Goal: Information Seeking & Learning: Learn about a topic

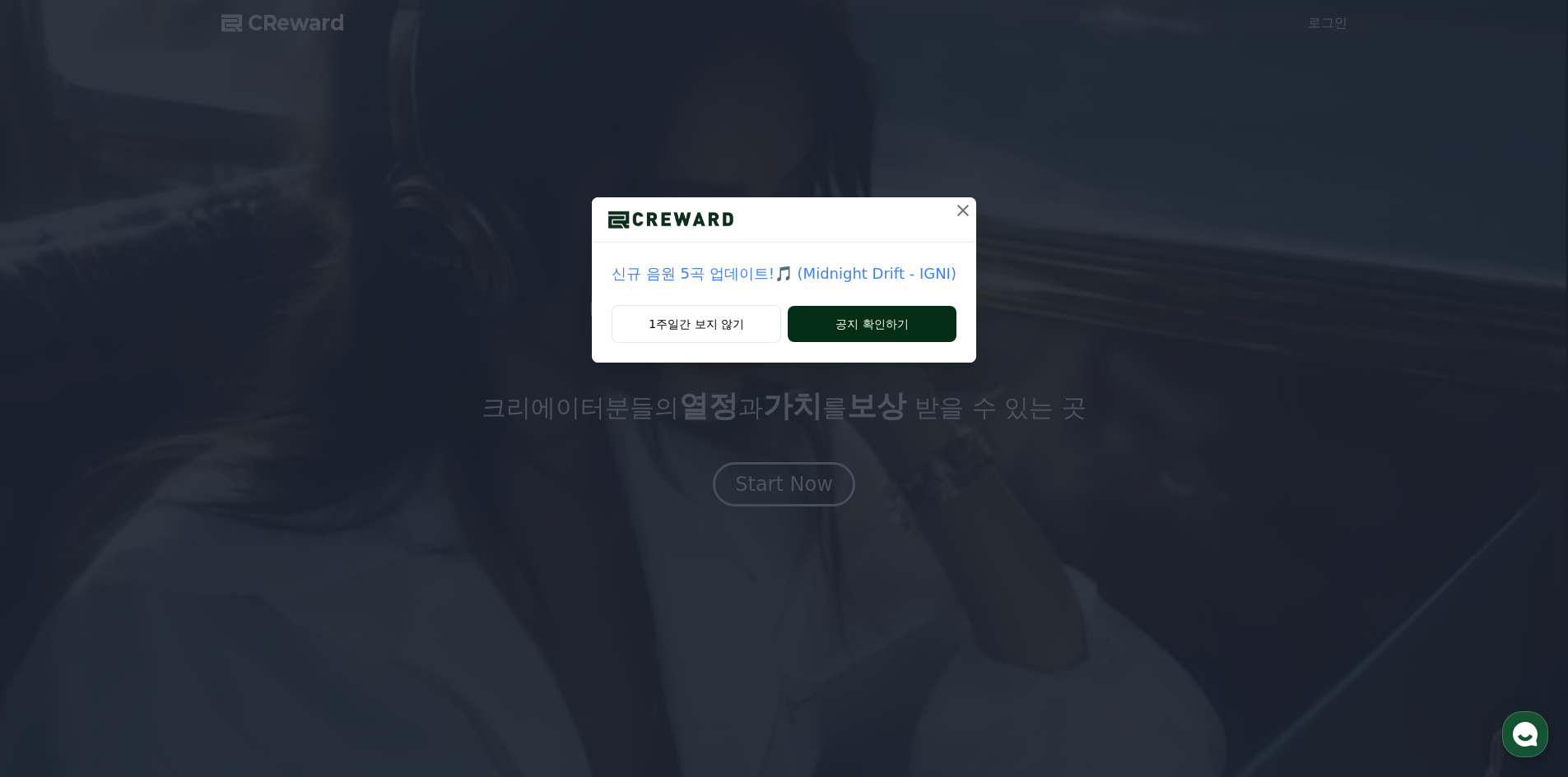
click at [867, 308] on button "공지 확인하기" at bounding box center [871, 324] width 169 height 36
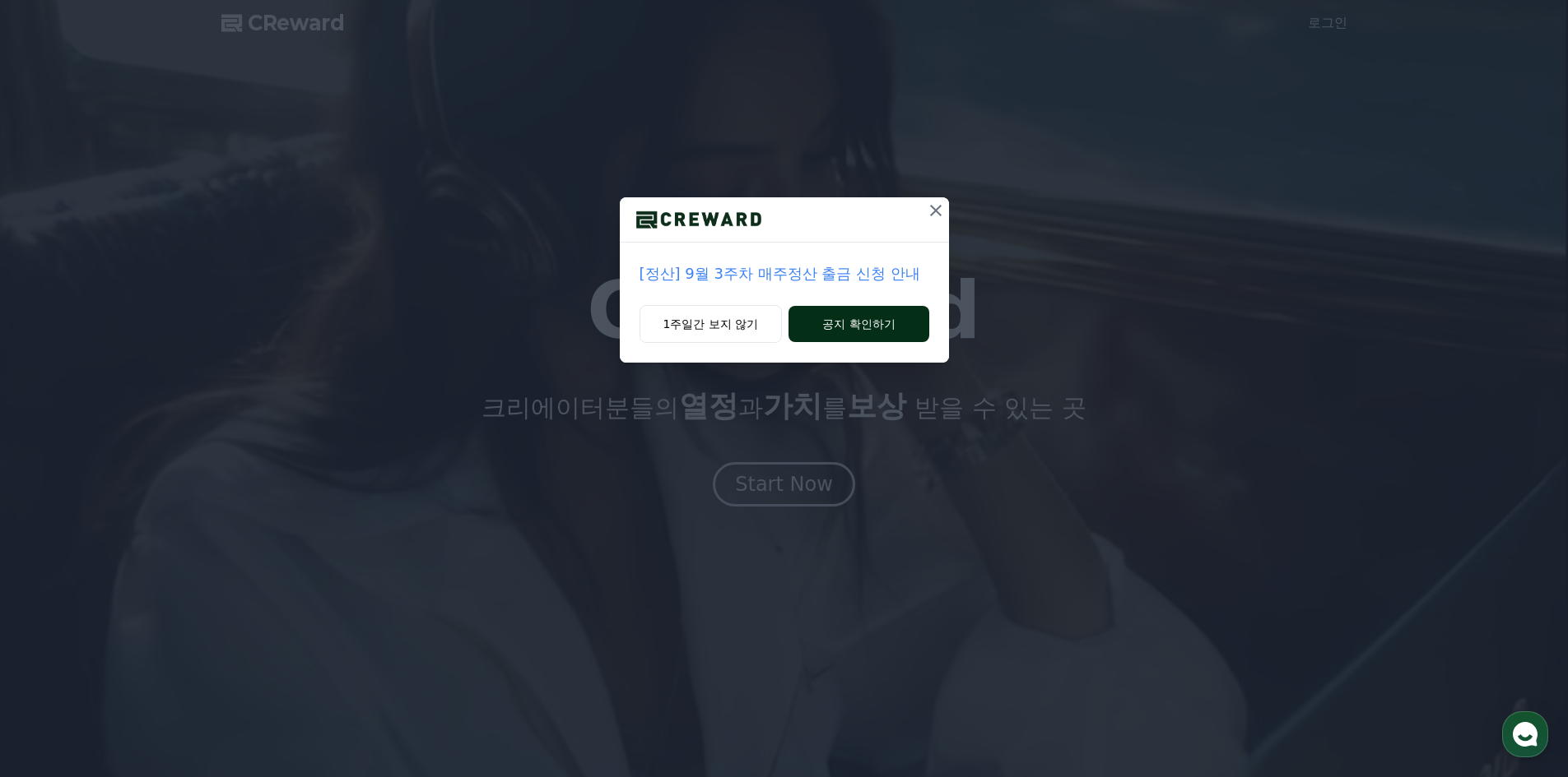
click at [866, 324] on button "공지 확인하기" at bounding box center [858, 324] width 140 height 36
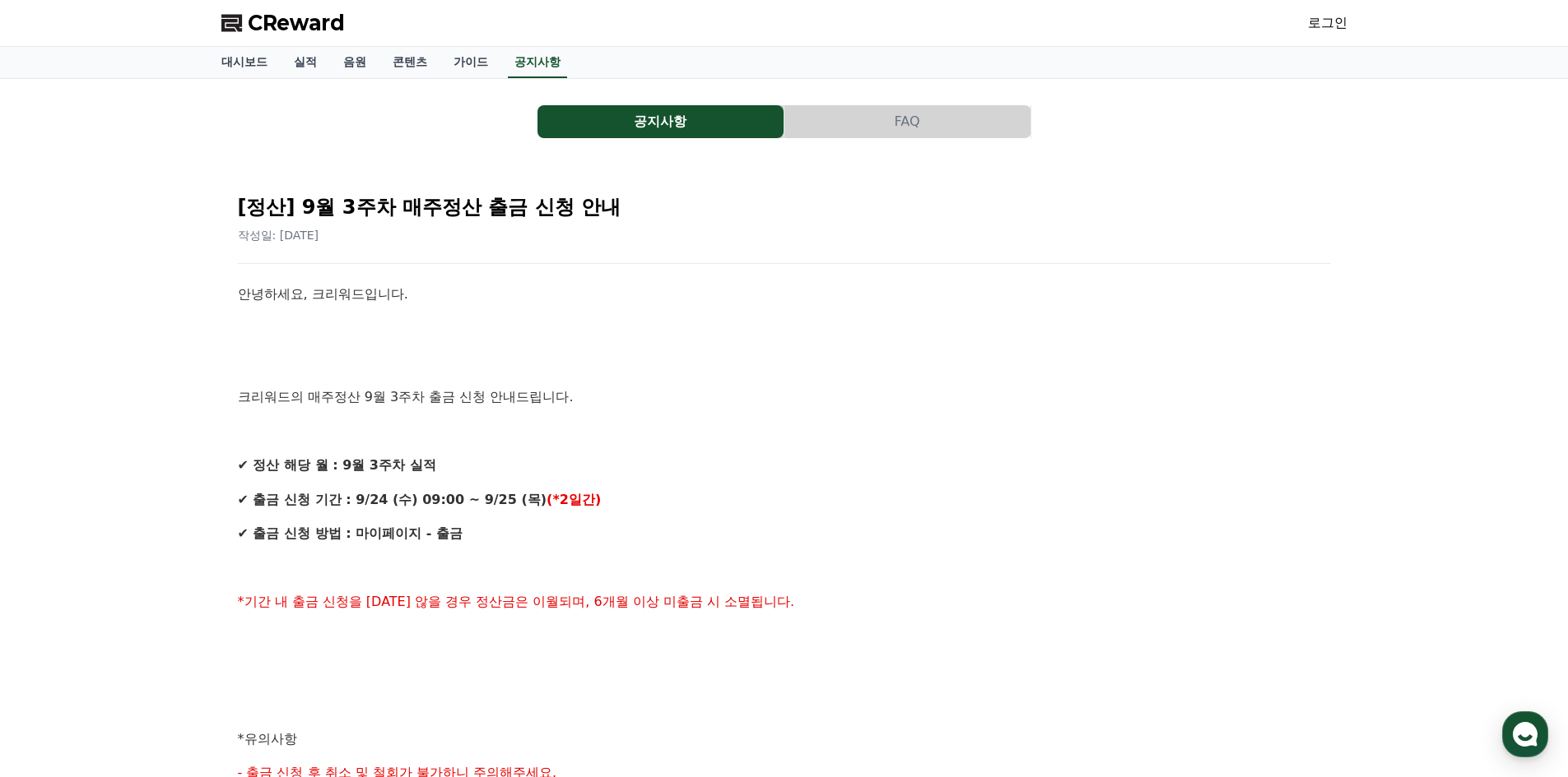
click at [849, 151] on div "공지사항 FAQ [정산] 9월 3주차 매주정산 출금 신청 안내 작성일: 2025-09-24 안녕하세요, 크리워드입니다. 크리워드의 매주정산 9…" at bounding box center [784, 693] width 1126 height 1203
click at [891, 125] on button "FAQ" at bounding box center [907, 122] width 246 height 33
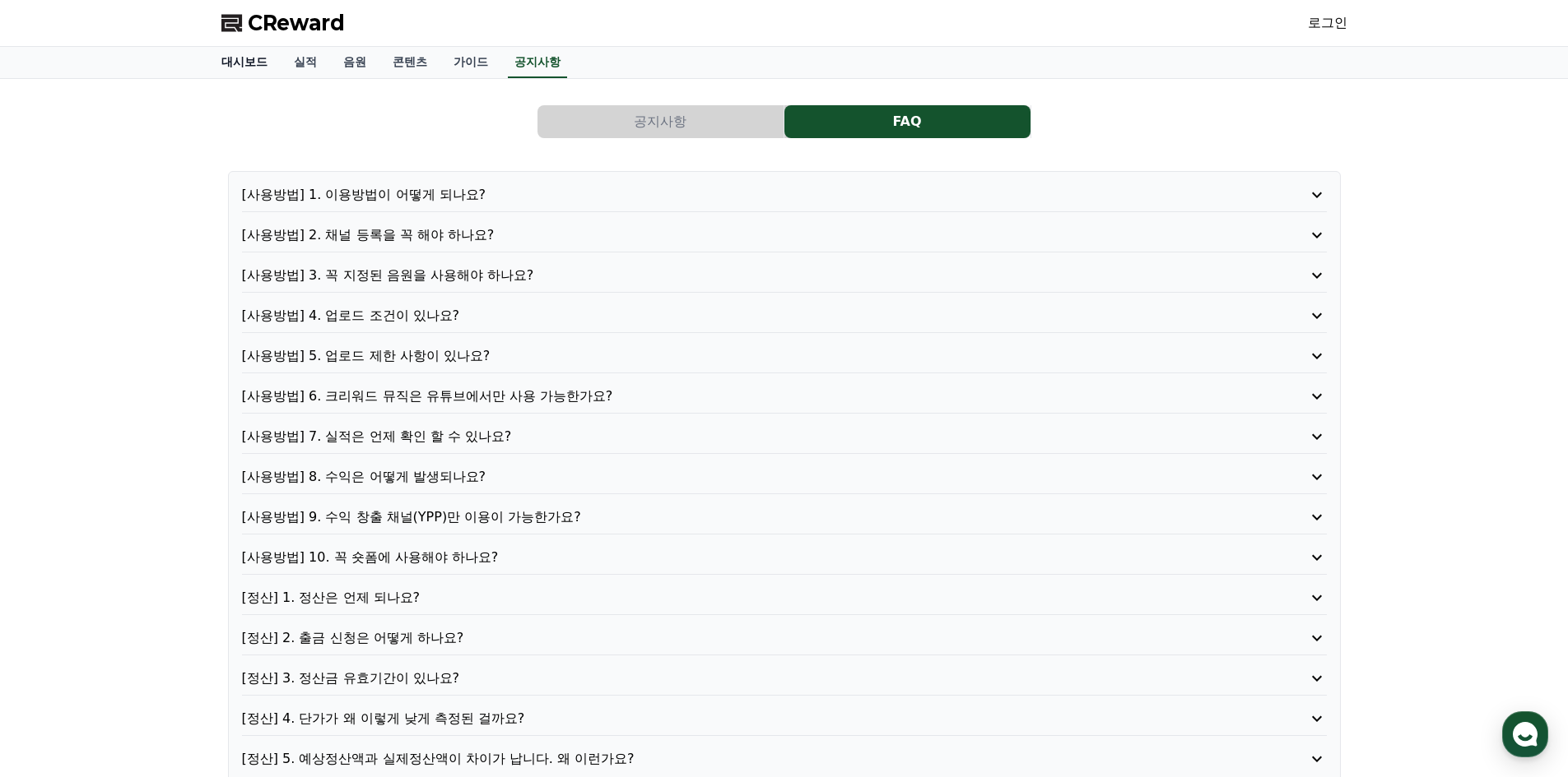
click at [255, 54] on link "대시보드" at bounding box center [245, 63] width 72 height 31
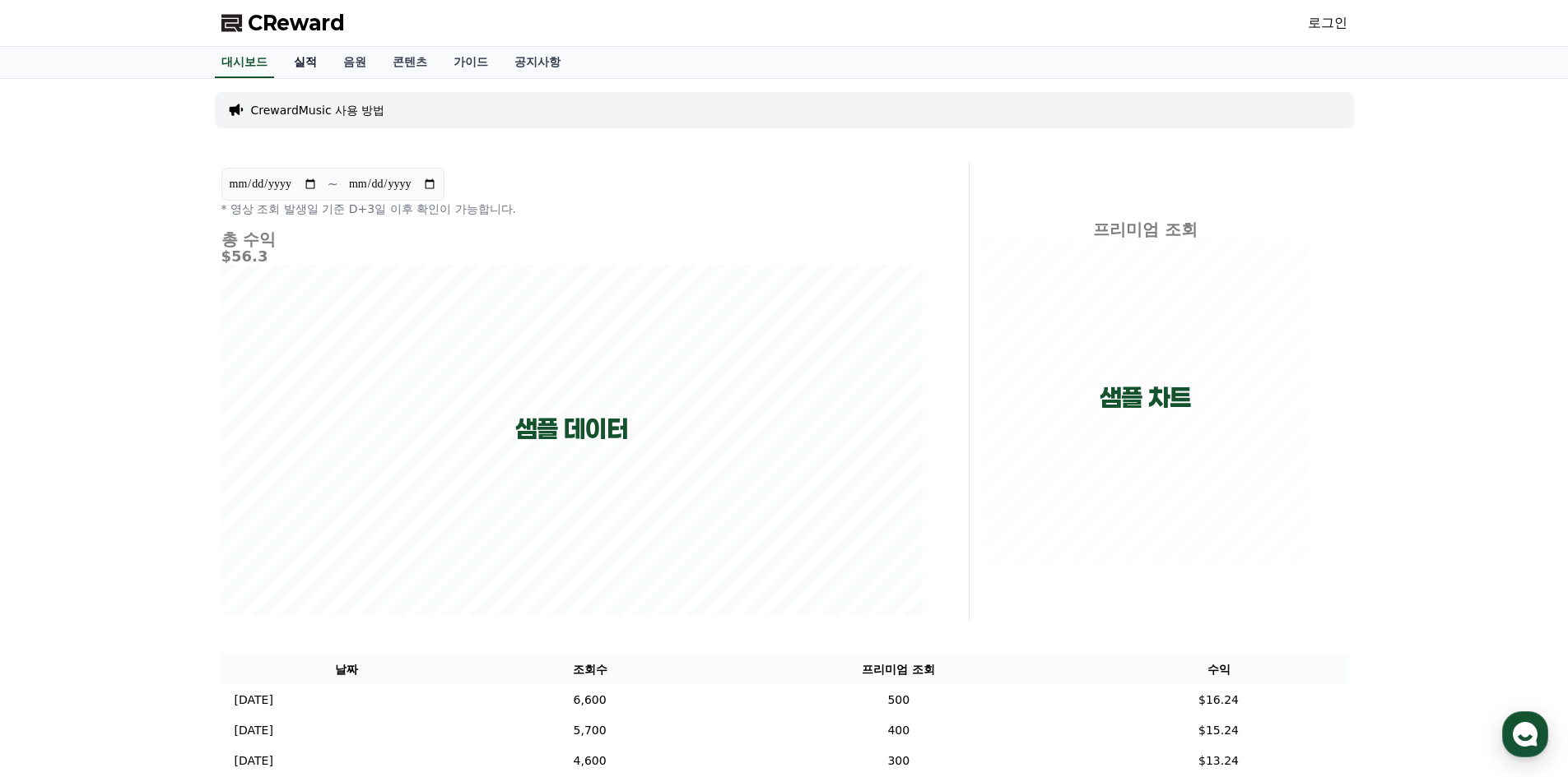
click at [314, 67] on link "실적" at bounding box center [306, 63] width 49 height 31
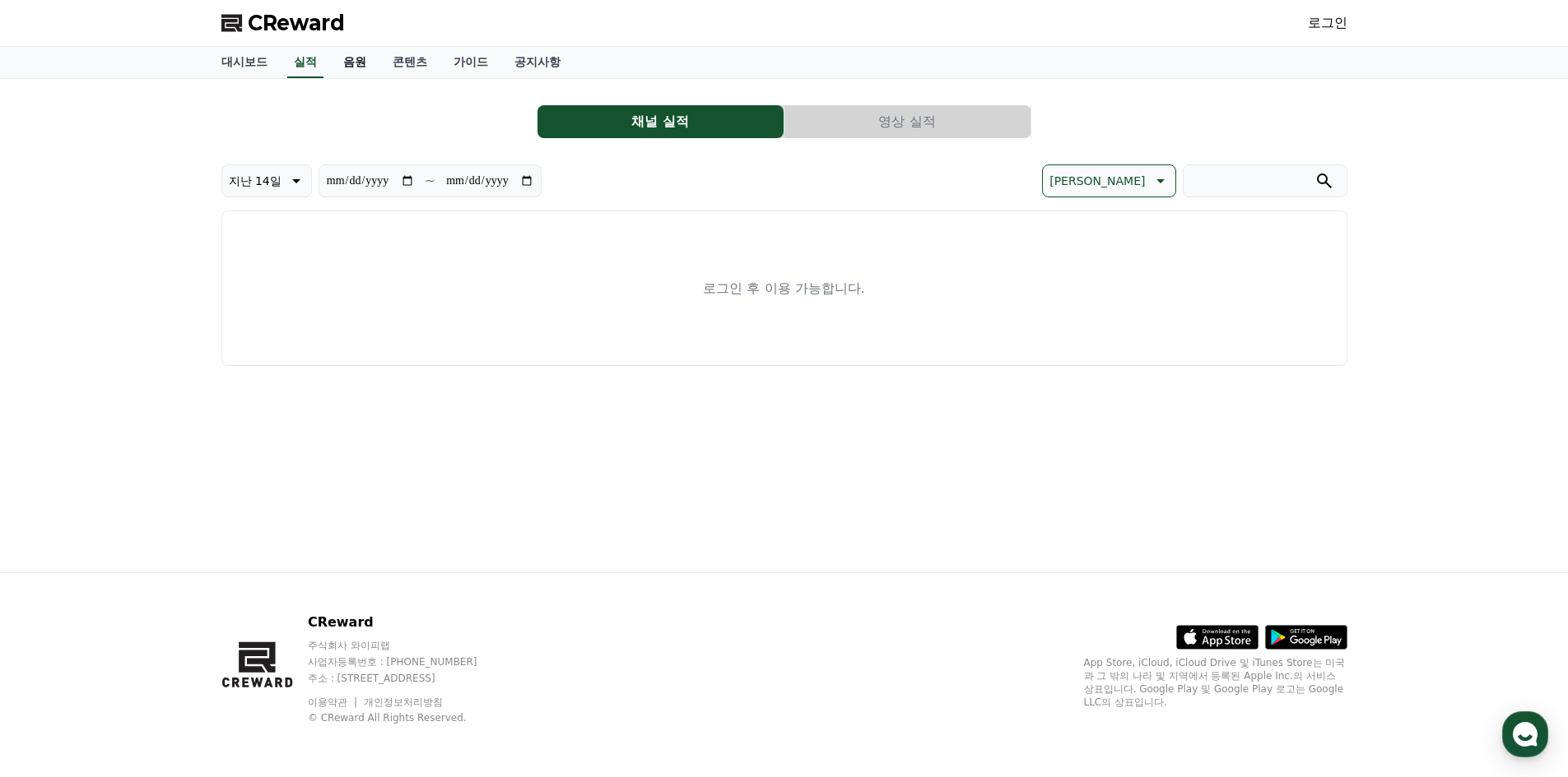
click at [368, 60] on link "음원" at bounding box center [355, 63] width 49 height 31
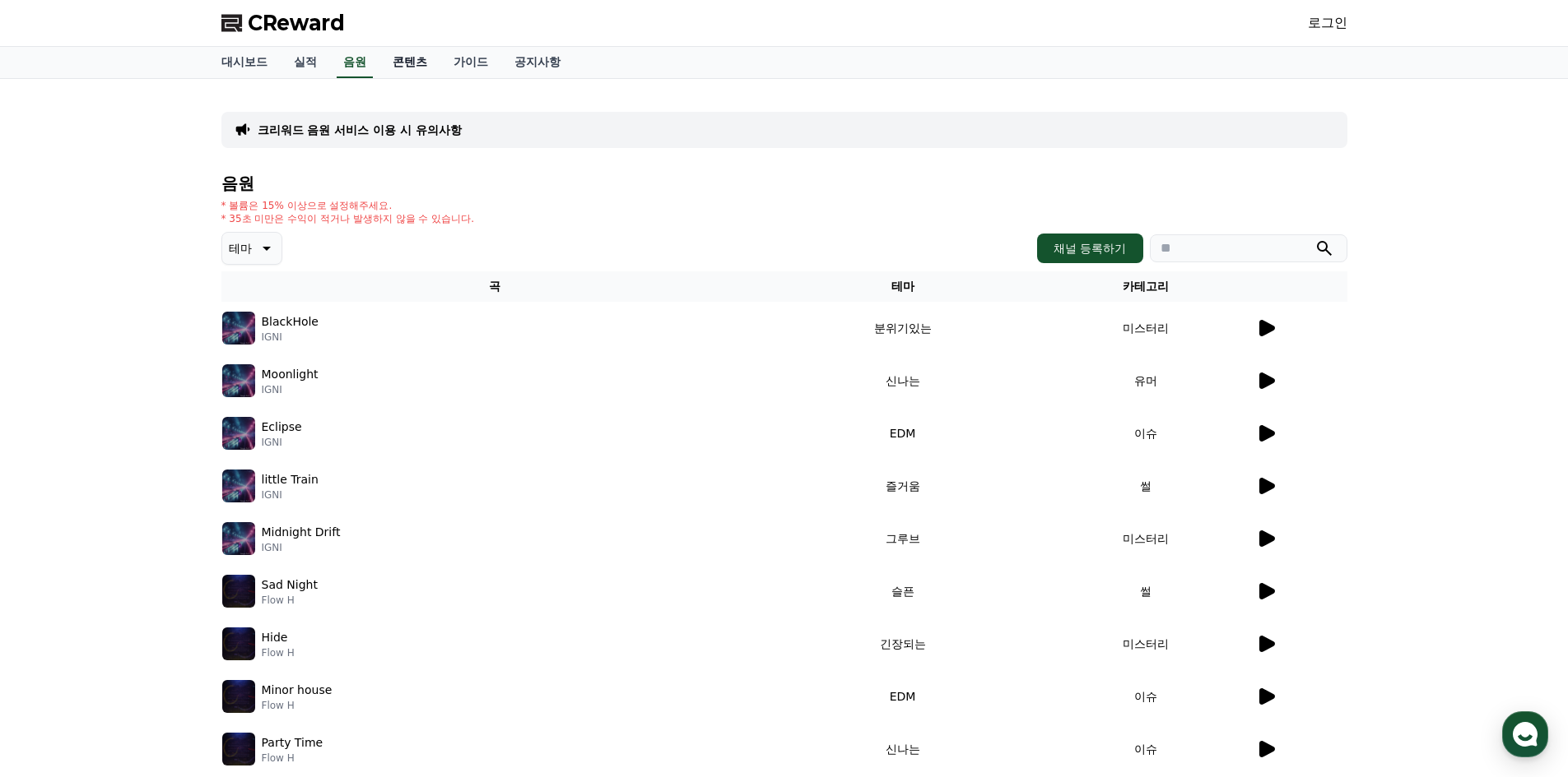
click at [415, 57] on link "콘텐츠" at bounding box center [410, 63] width 61 height 31
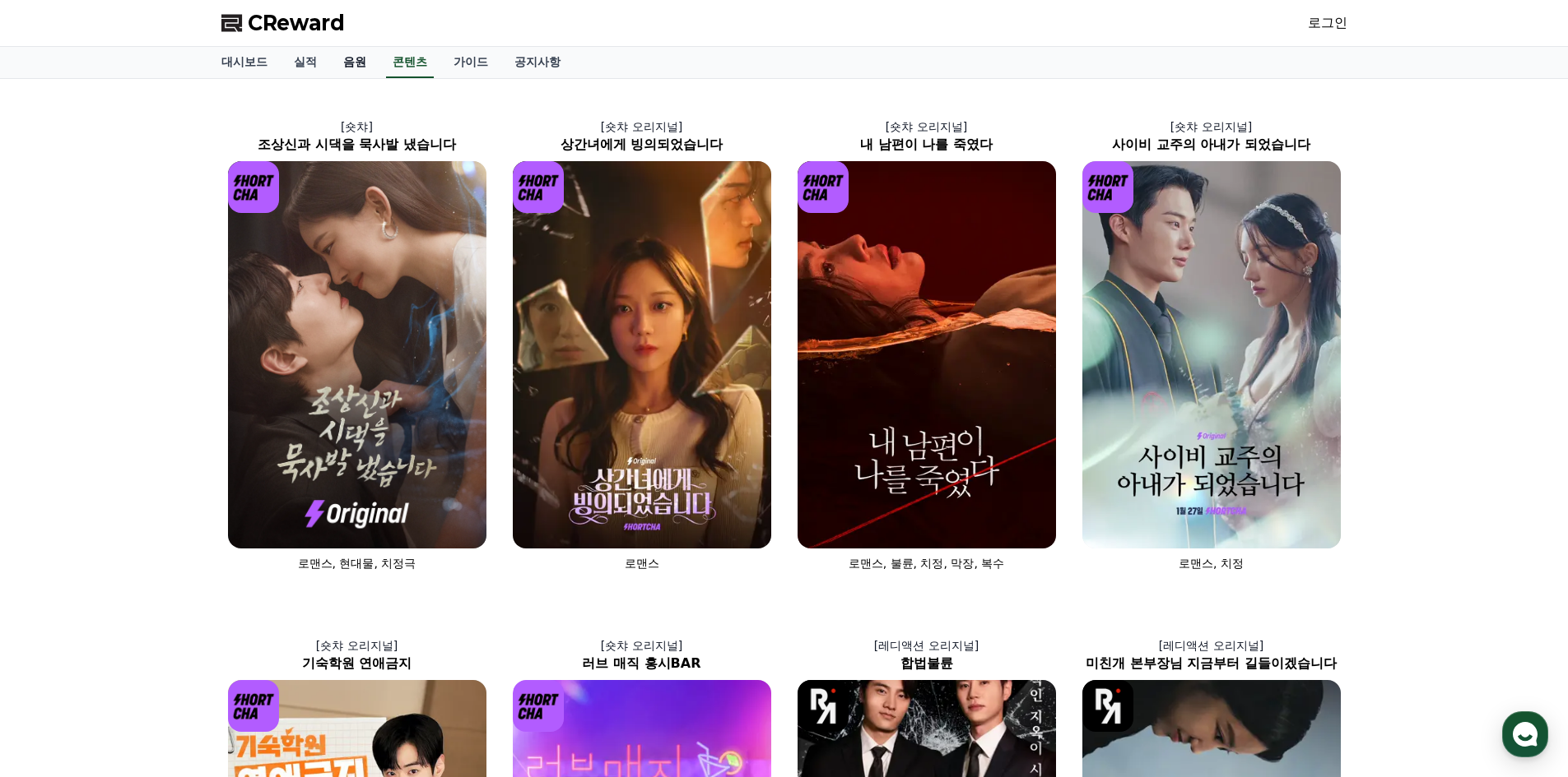
click at [362, 58] on link "음원" at bounding box center [355, 63] width 49 height 31
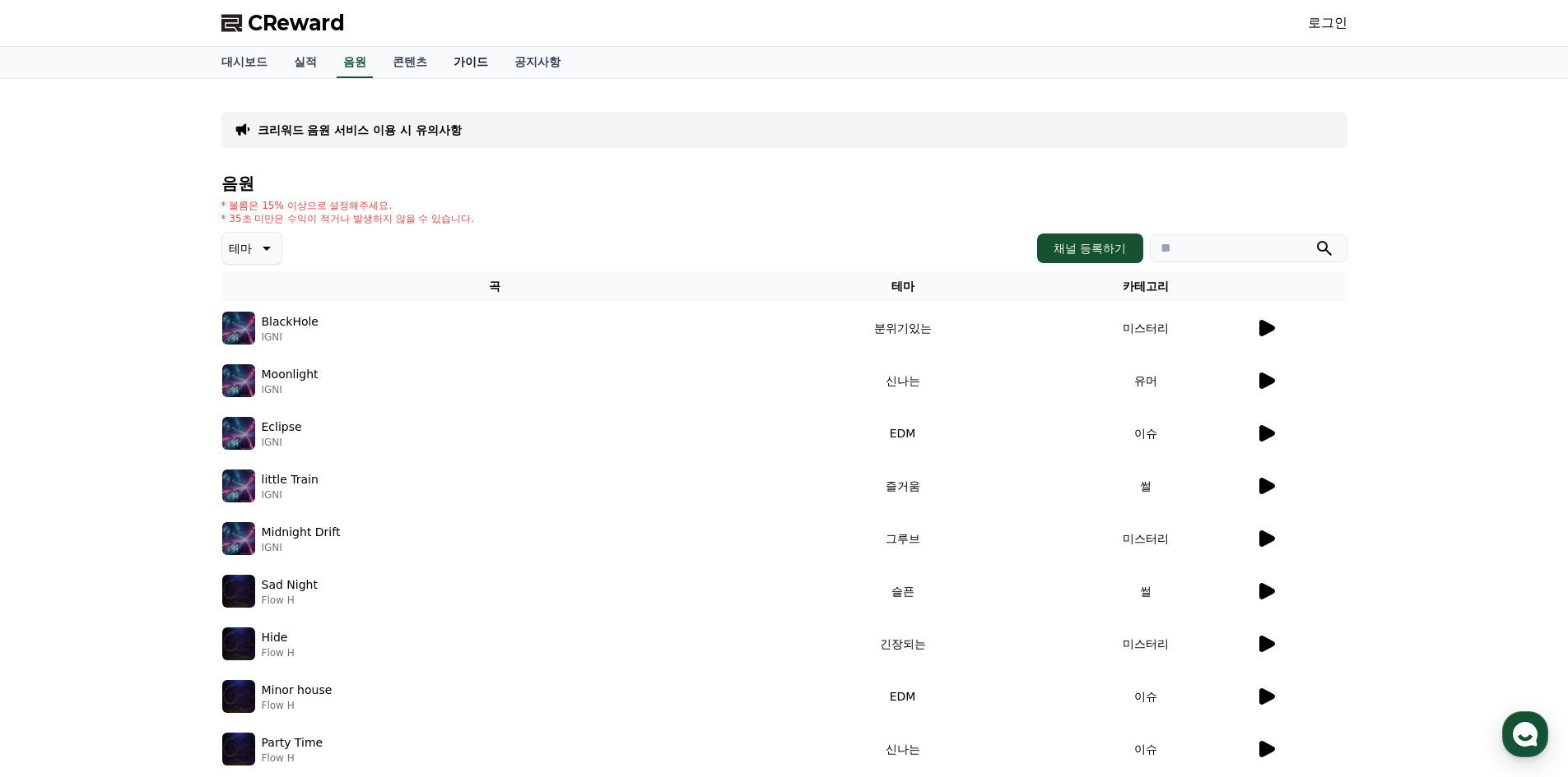
click at [488, 59] on link "가이드" at bounding box center [471, 63] width 61 height 31
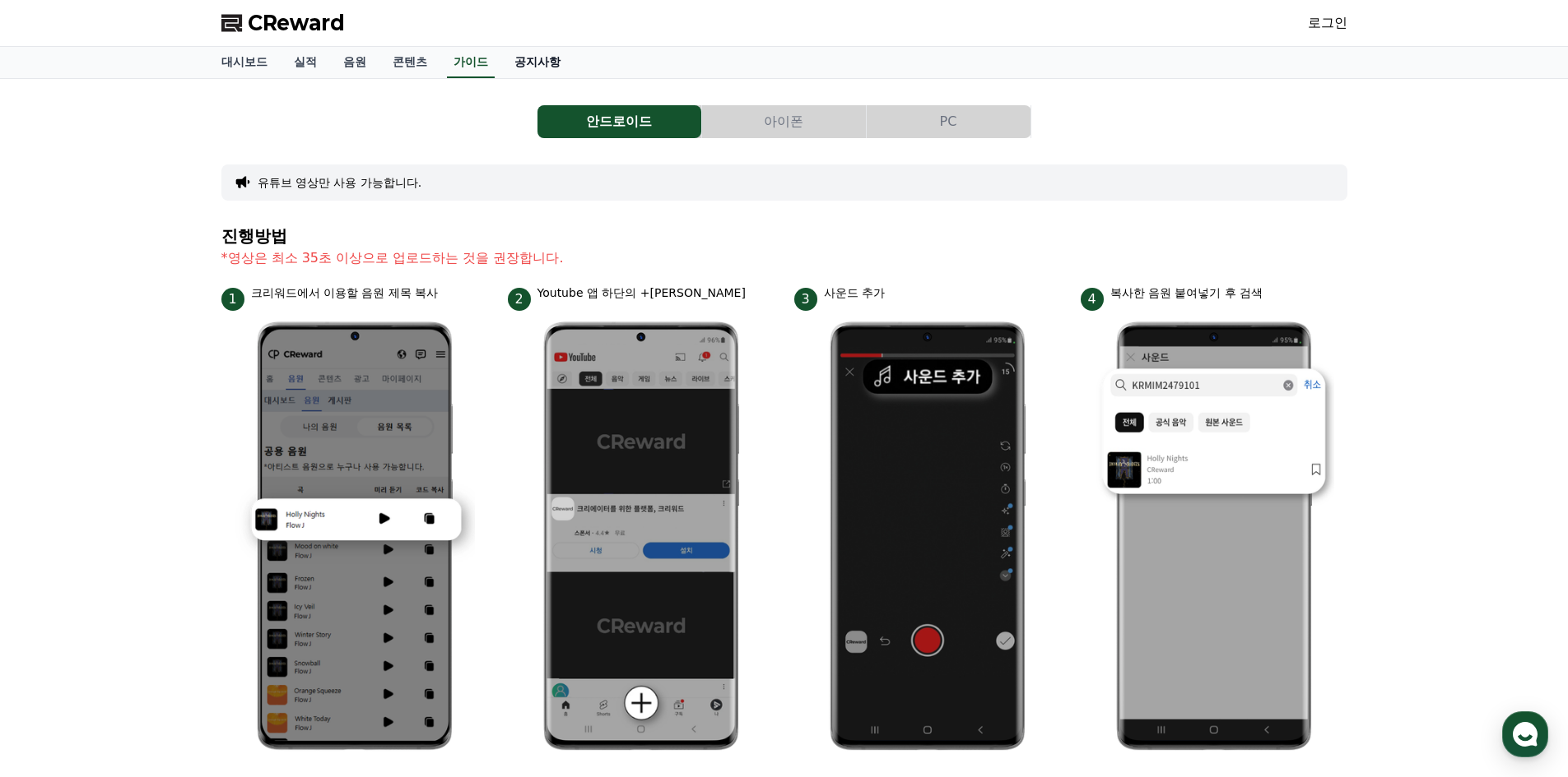
click at [551, 54] on link "공지사항" at bounding box center [538, 63] width 72 height 31
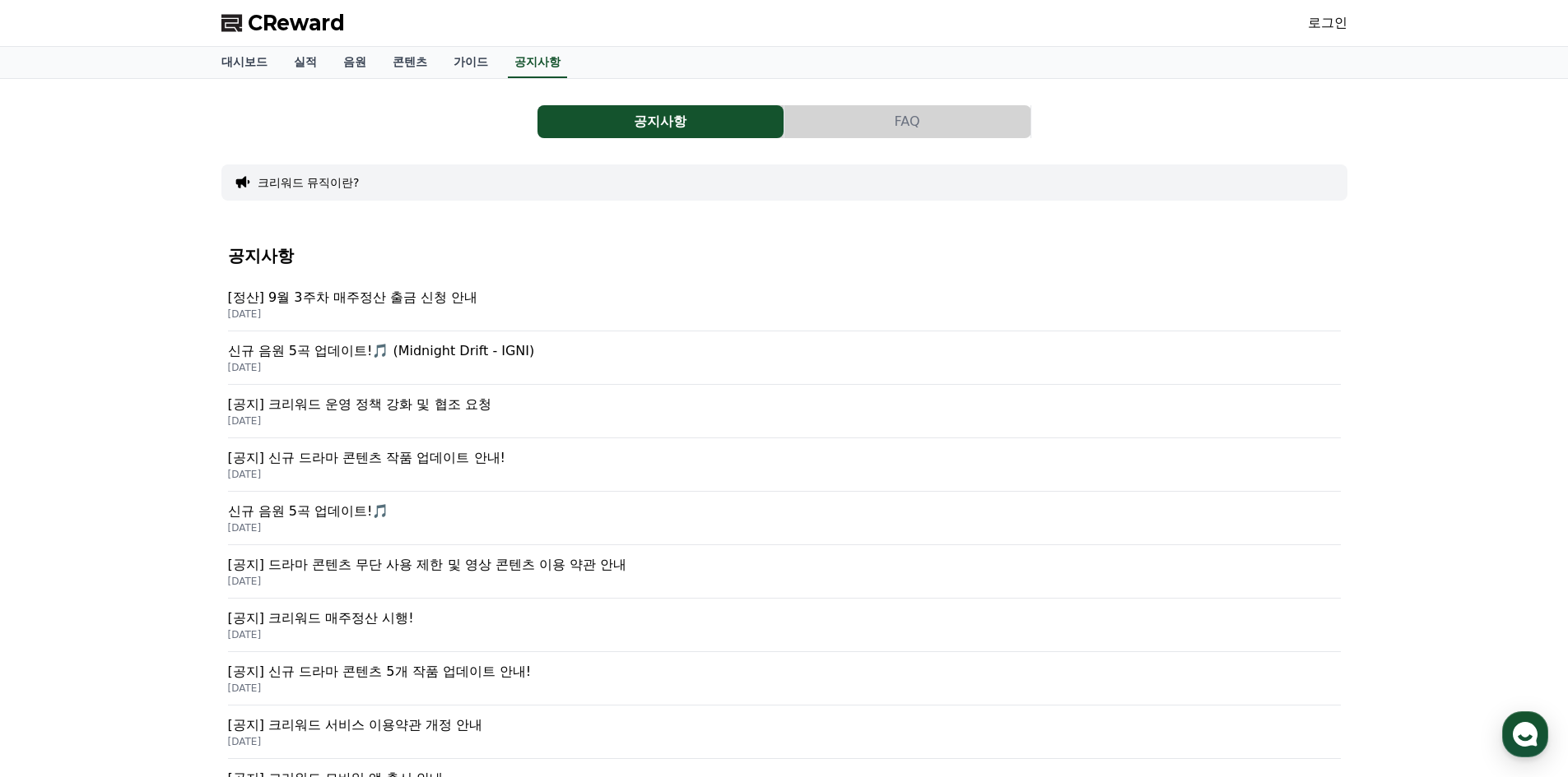
click at [497, 306] on p "[정산] 9월 3주차 매주정산 출금 신청 안내" at bounding box center [784, 298] width 1113 height 20
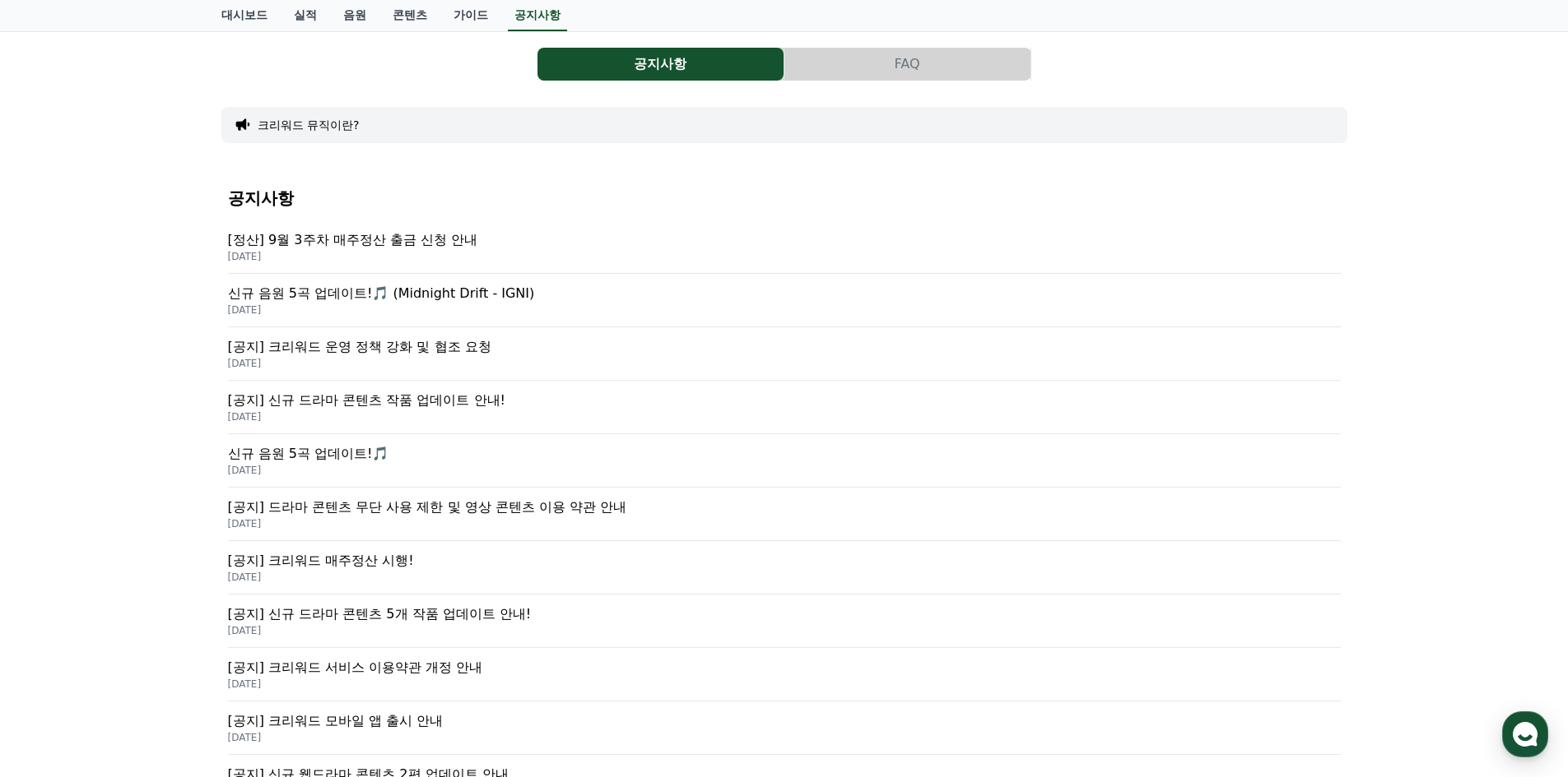
scroll to position [82, 0]
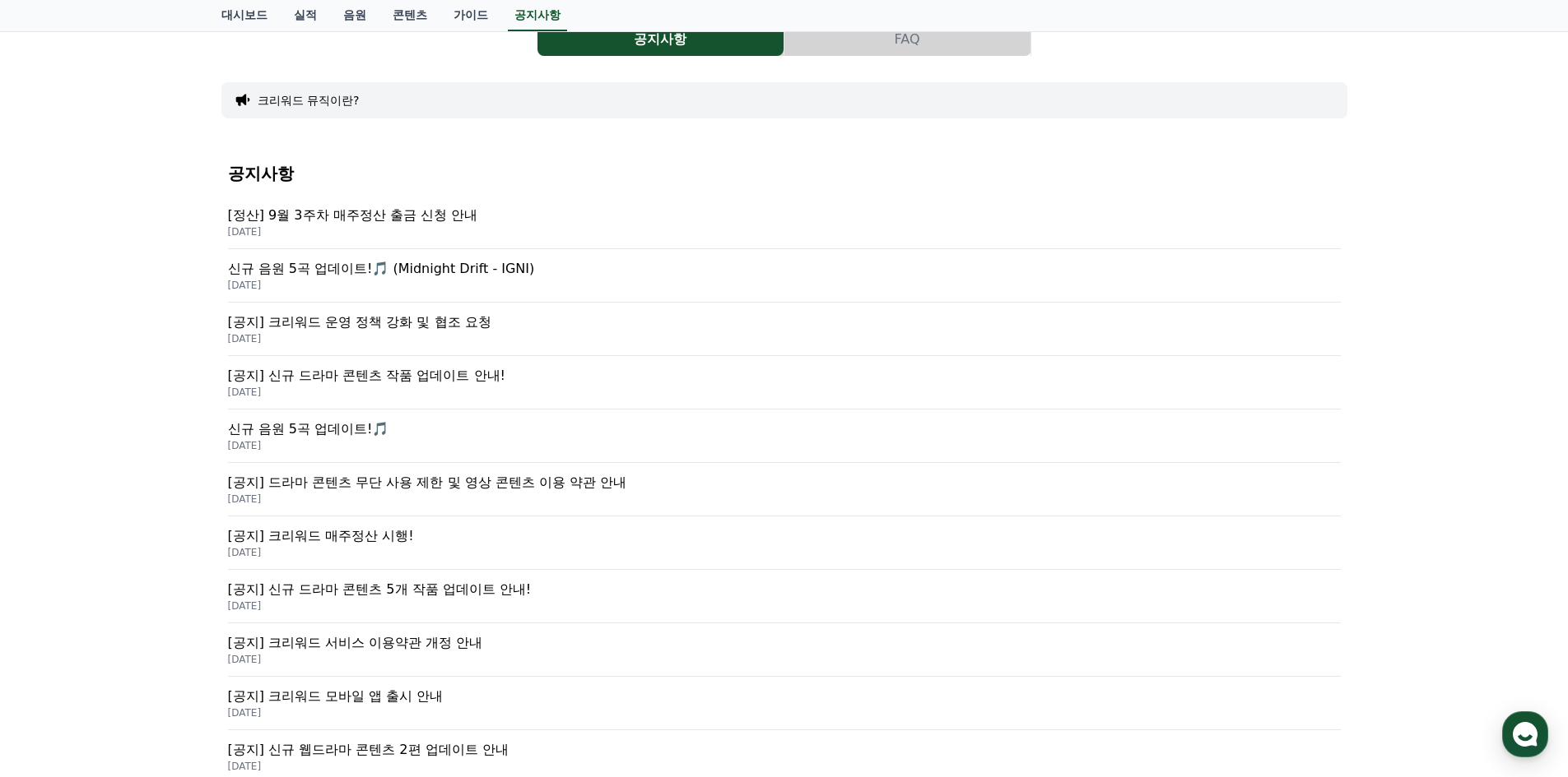
click at [514, 280] on p "2025-09-19" at bounding box center [784, 286] width 1113 height 13
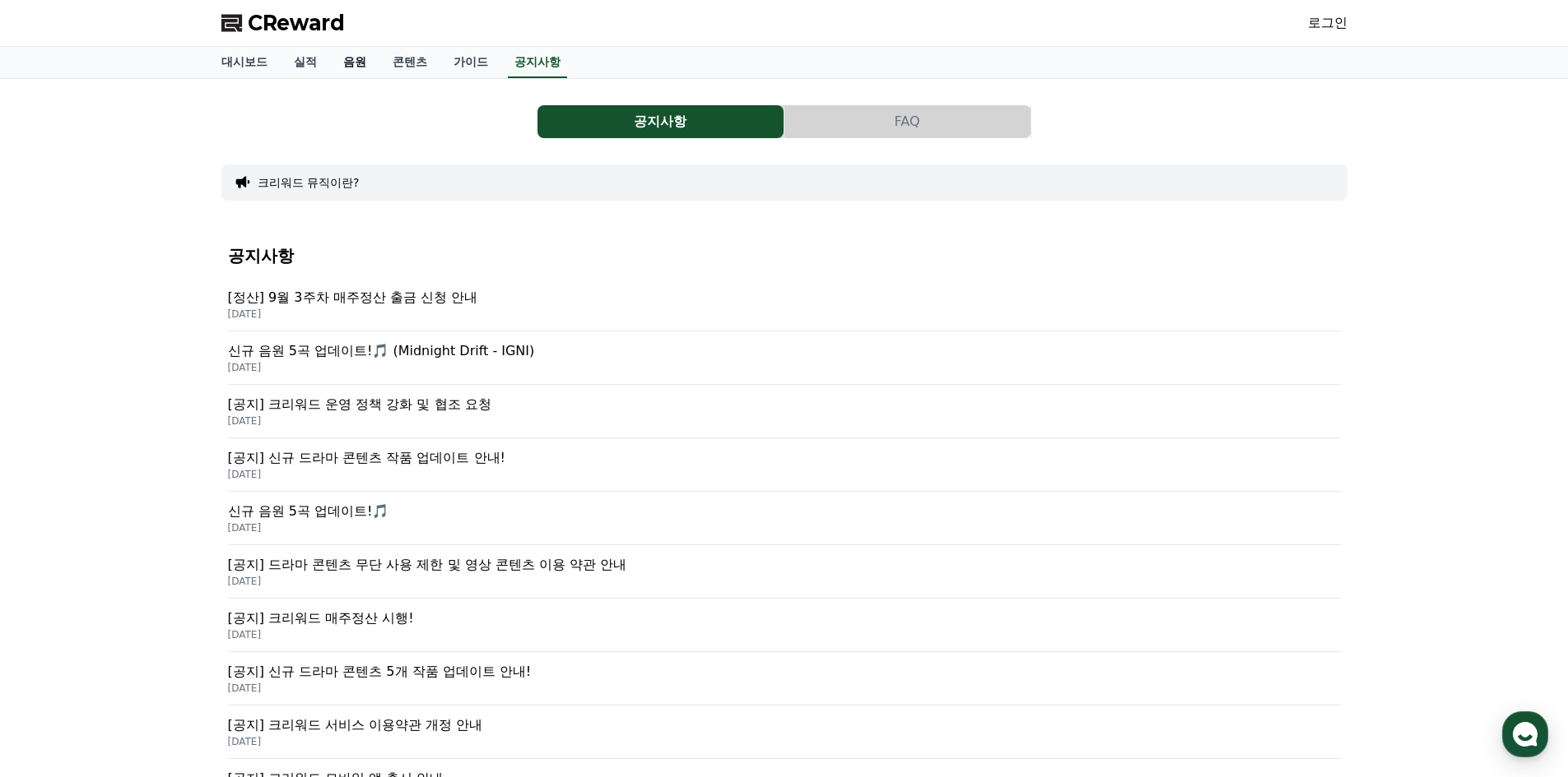
click at [353, 53] on link "음원" at bounding box center [355, 63] width 49 height 31
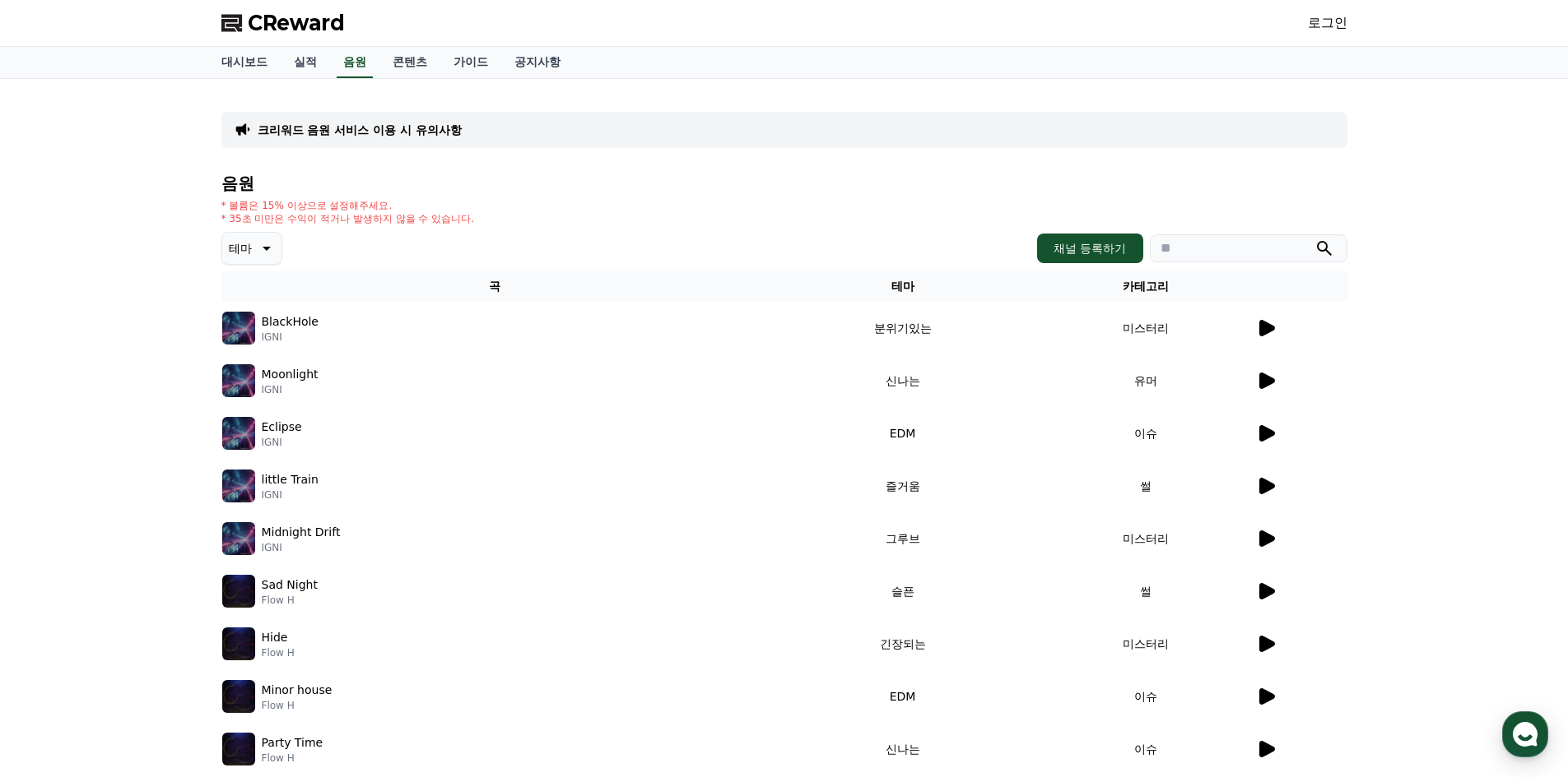
click at [274, 244] on icon at bounding box center [265, 249] width 20 height 20
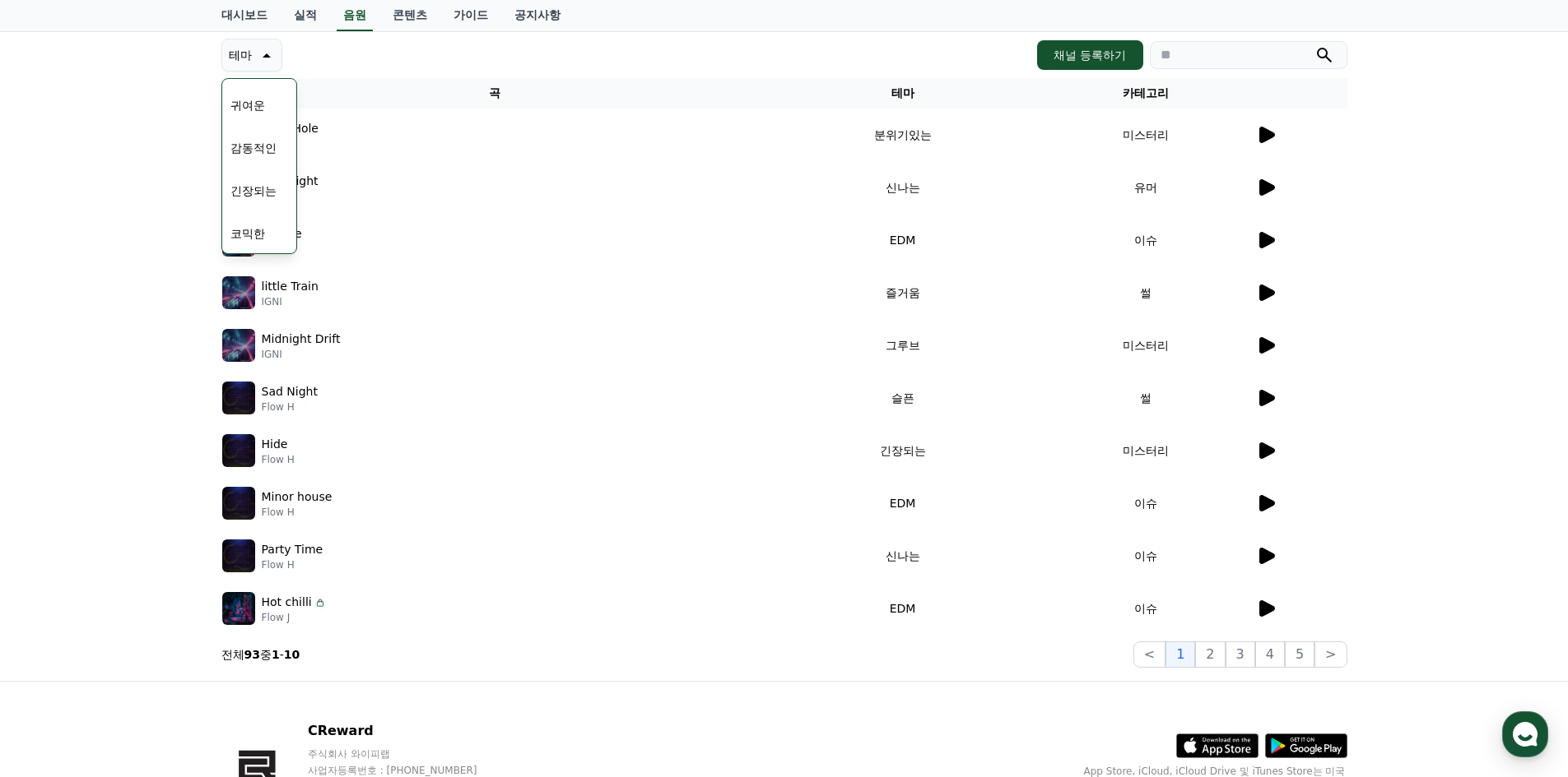
scroll to position [302, 0]
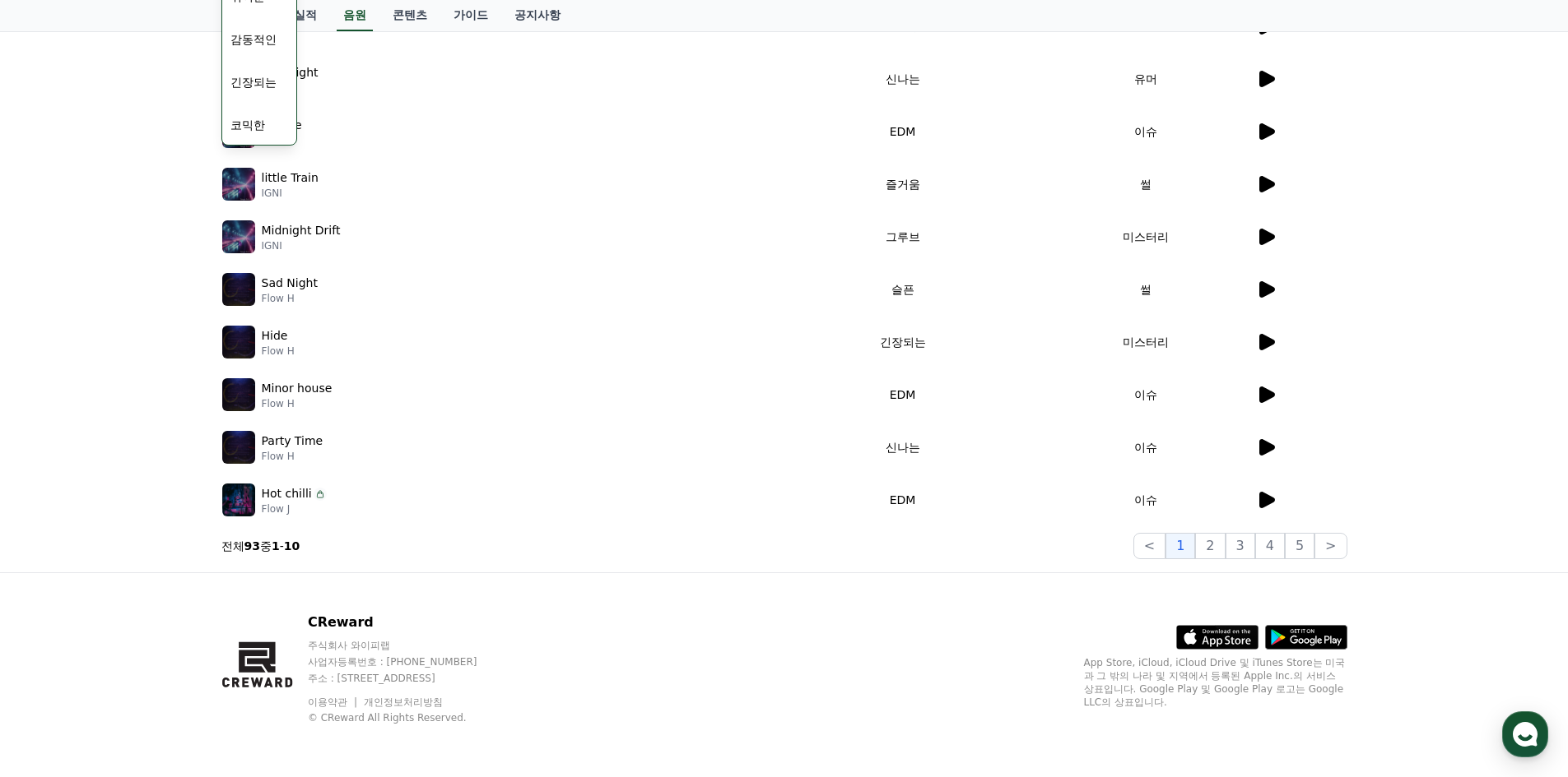
click at [21, 357] on div "크리워드 음원 서비스 이용 시 유의사항 음원 * 볼륨은 15% 이상으로 설정해주세요. * 35초 미만은 수익이 적거나 발생하지 않을 수 있습니…" at bounding box center [784, 174] width 1568 height 795
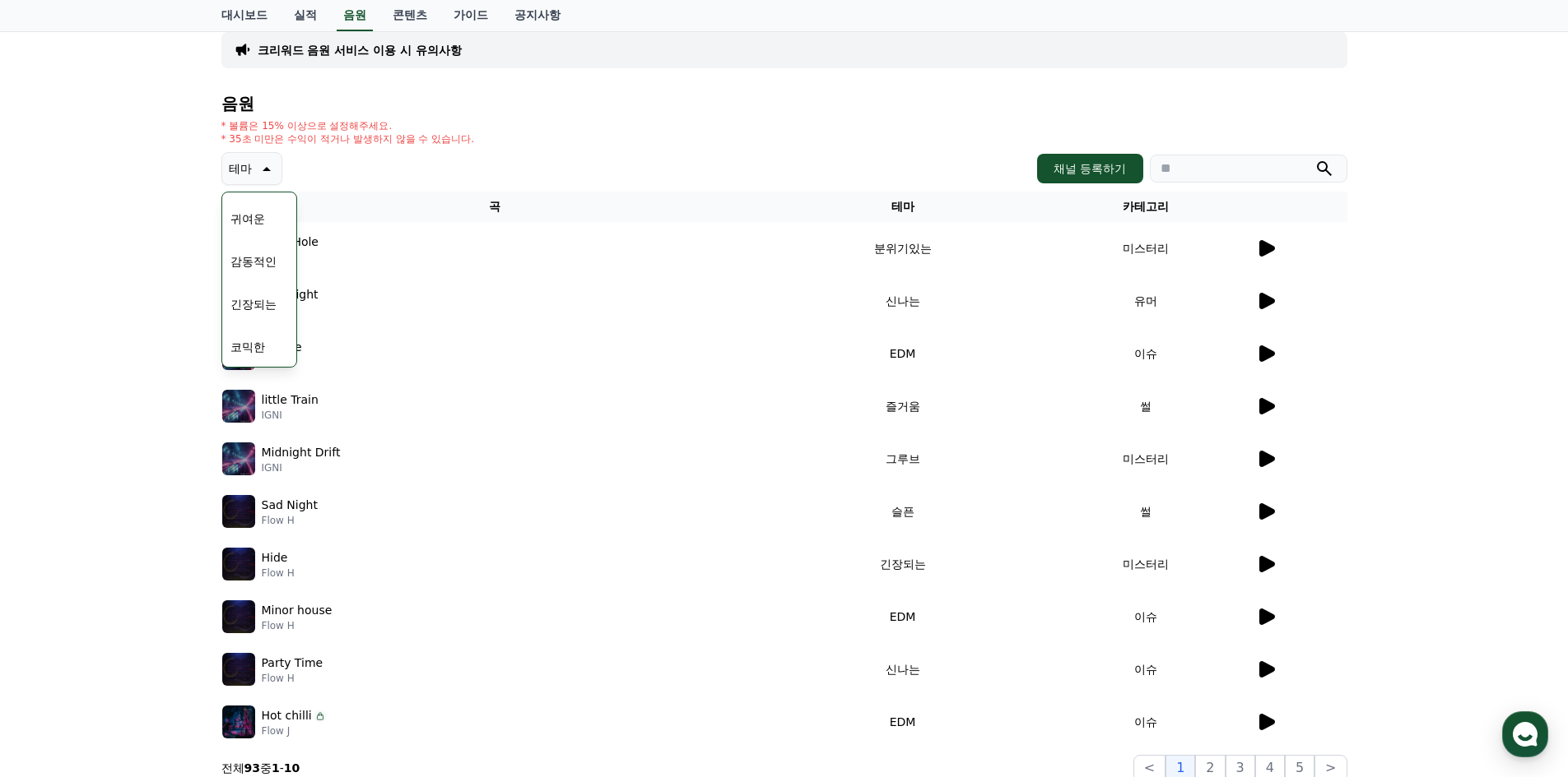
scroll to position [0, 0]
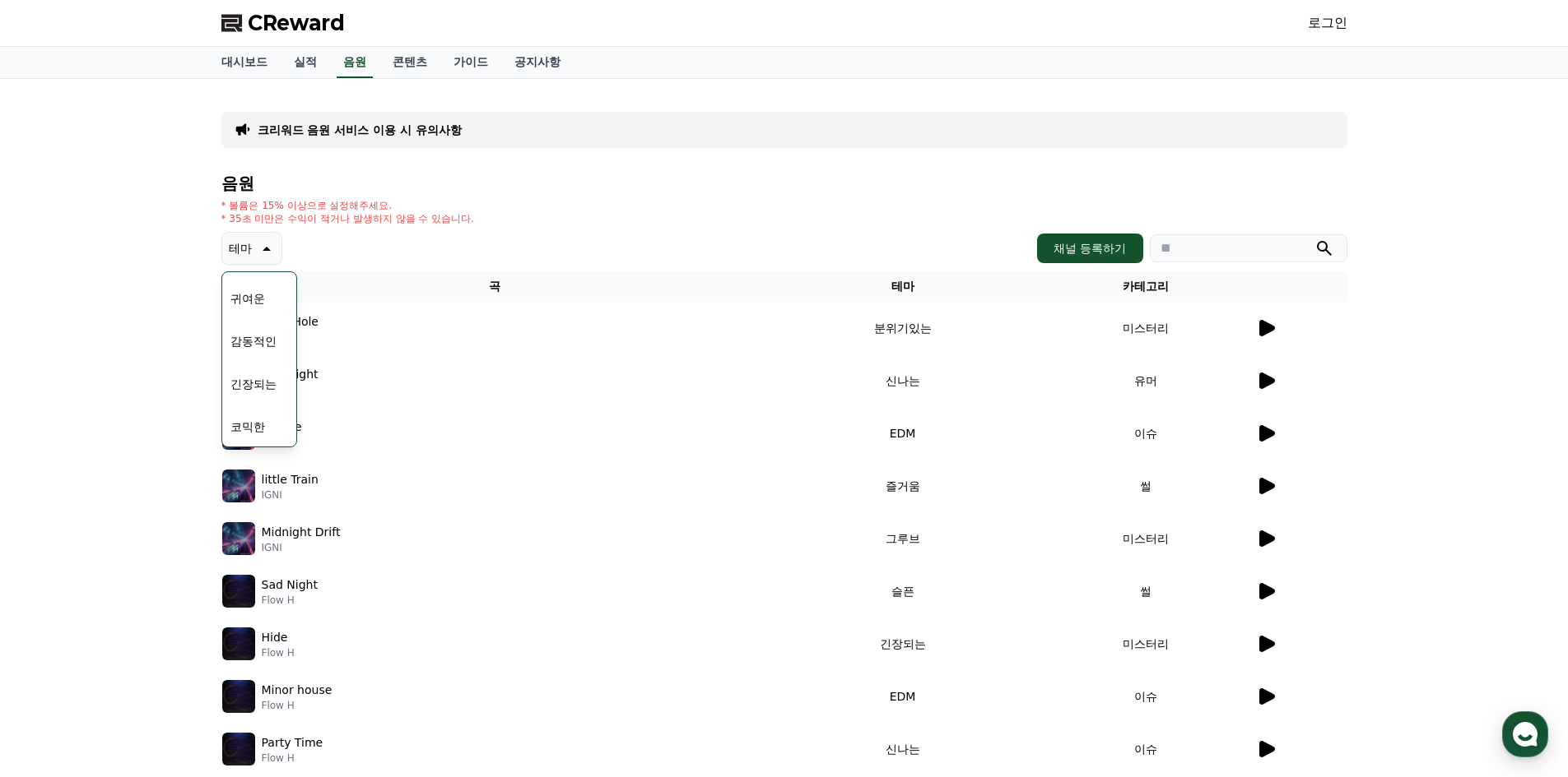
click at [582, 193] on div "음원 * 볼륨은 15% 이상으로 설정해주세요. * 35초 미만은 수익이 적거나 발생하지 않을 수 있습니다. 테마 테마 전체 환상적인 호기심 어…" at bounding box center [784, 518] width 1126 height 687
click at [426, 129] on p "크리워드 음원 서비스 이용 시 유의사항" at bounding box center [360, 130] width 204 height 16
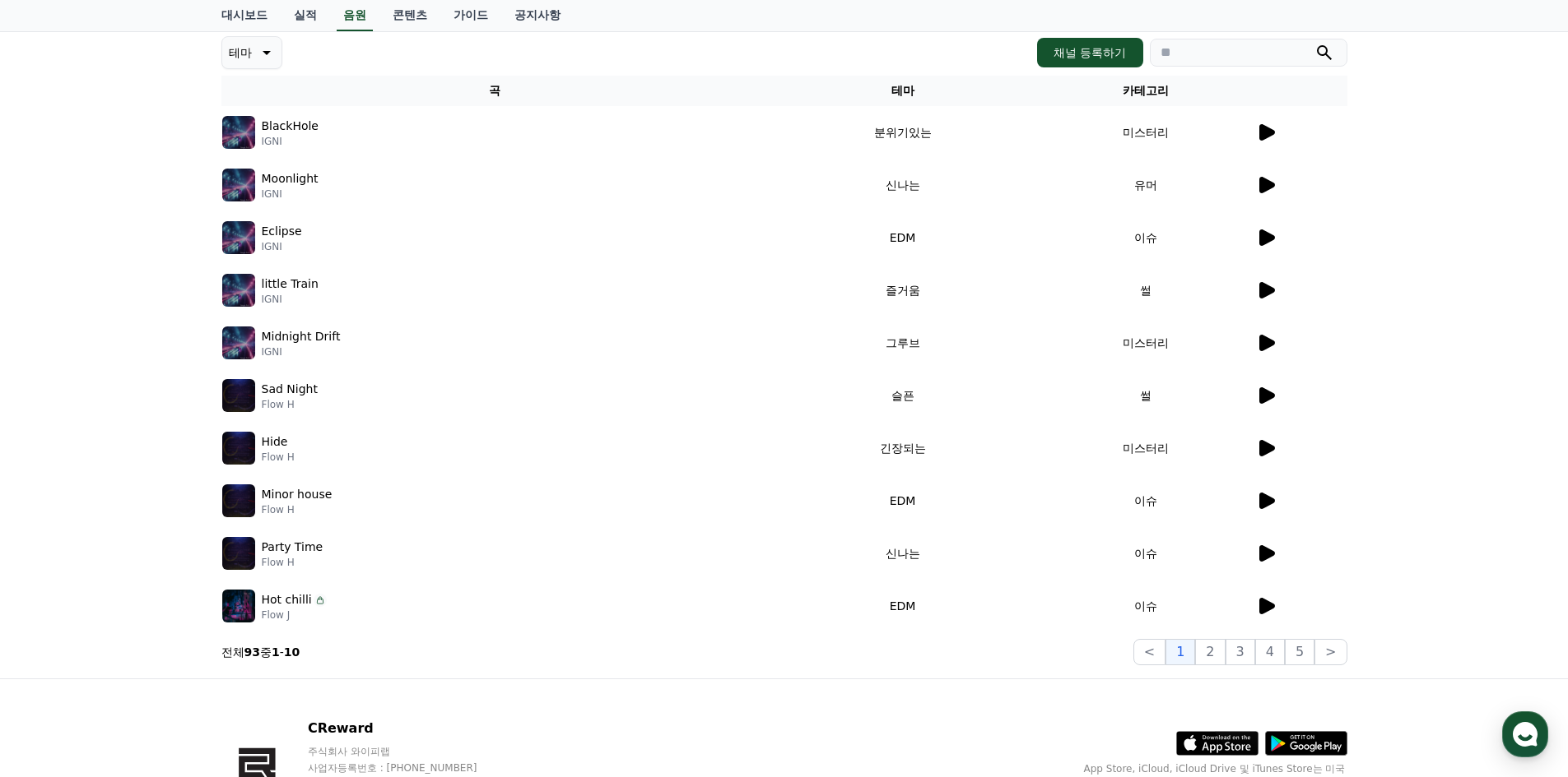
scroll to position [302, 0]
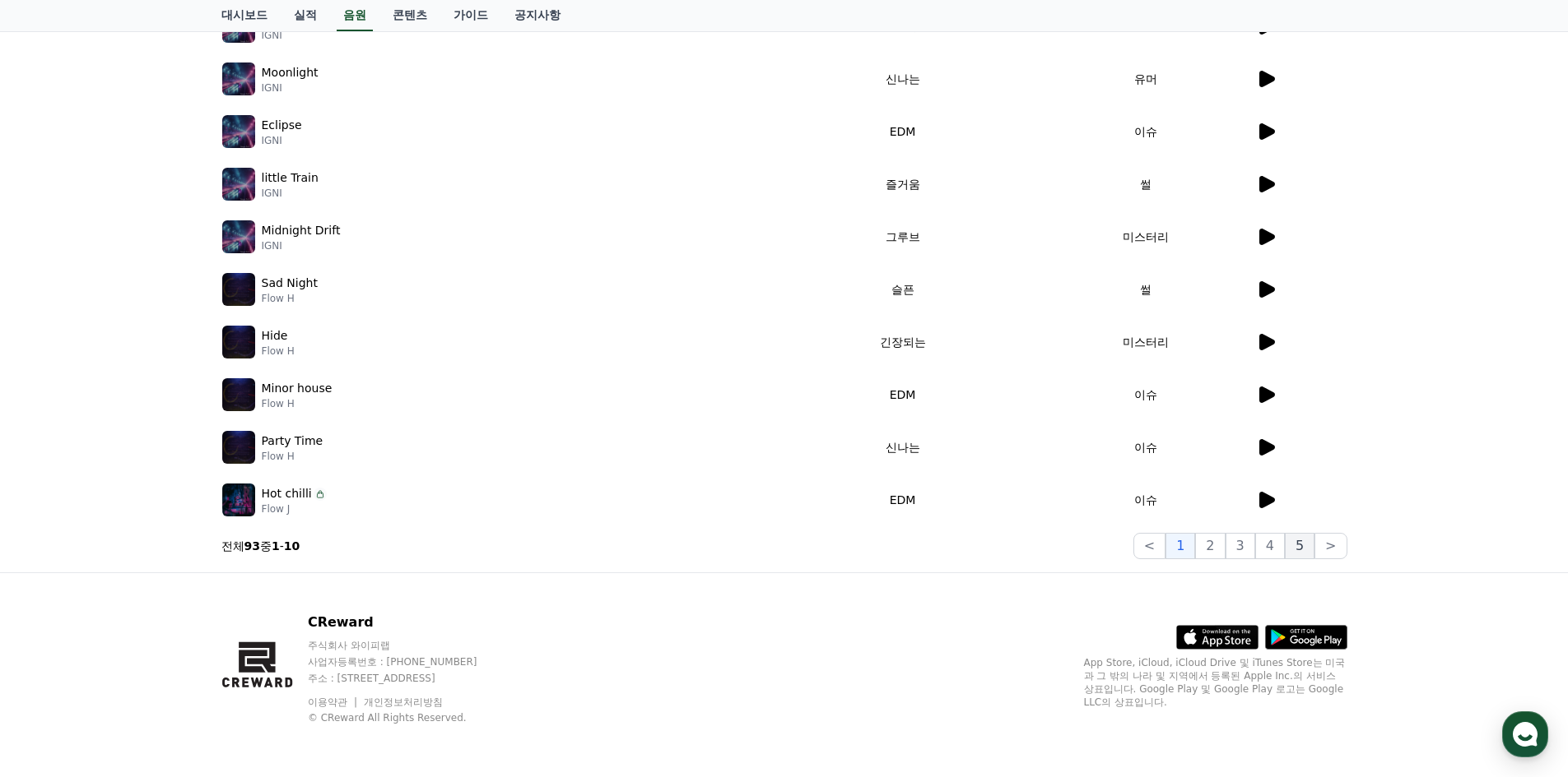
click at [1300, 538] on button "5" at bounding box center [1300, 547] width 30 height 26
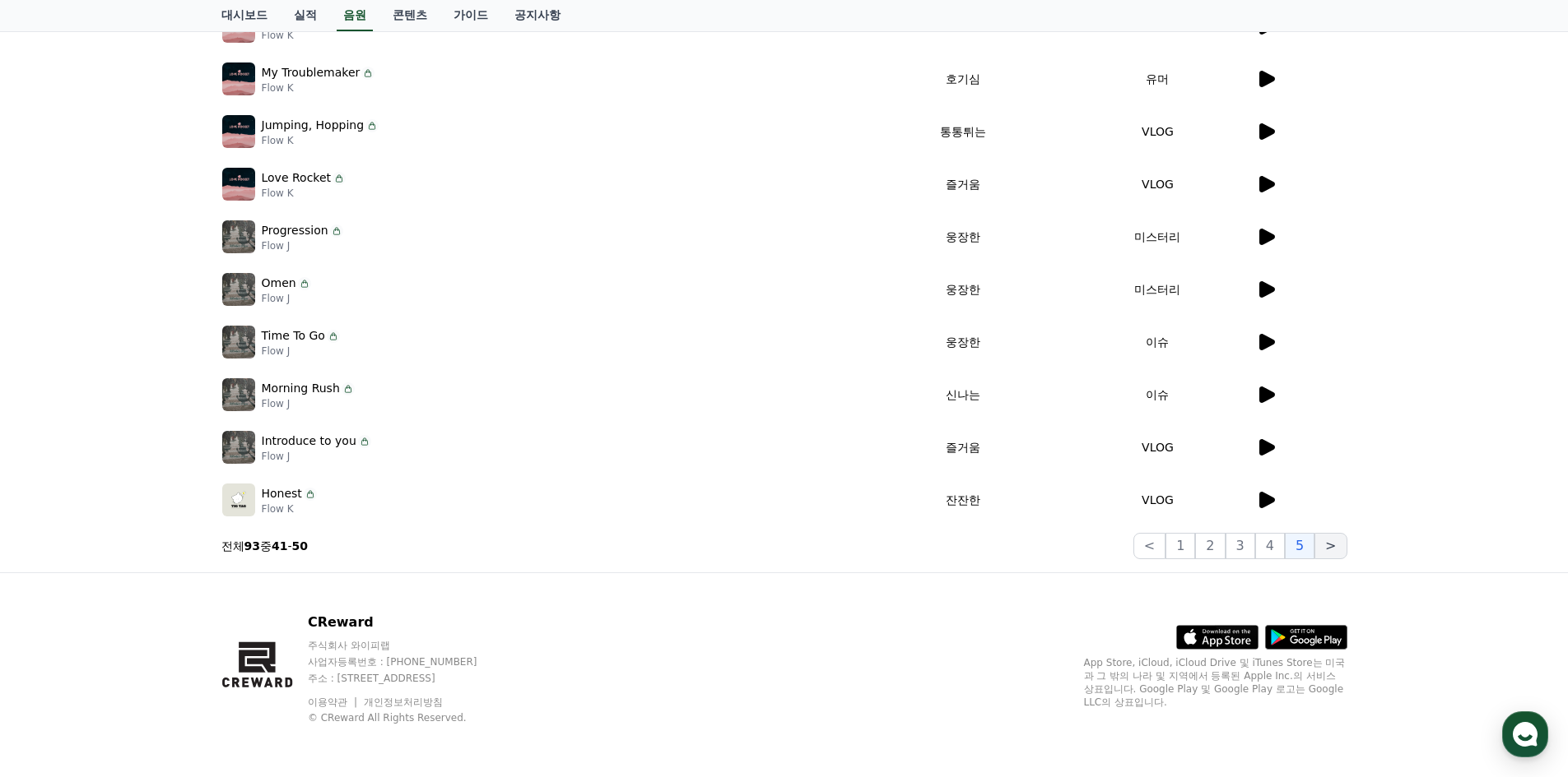
click at [1325, 542] on button ">" at bounding box center [1330, 547] width 32 height 26
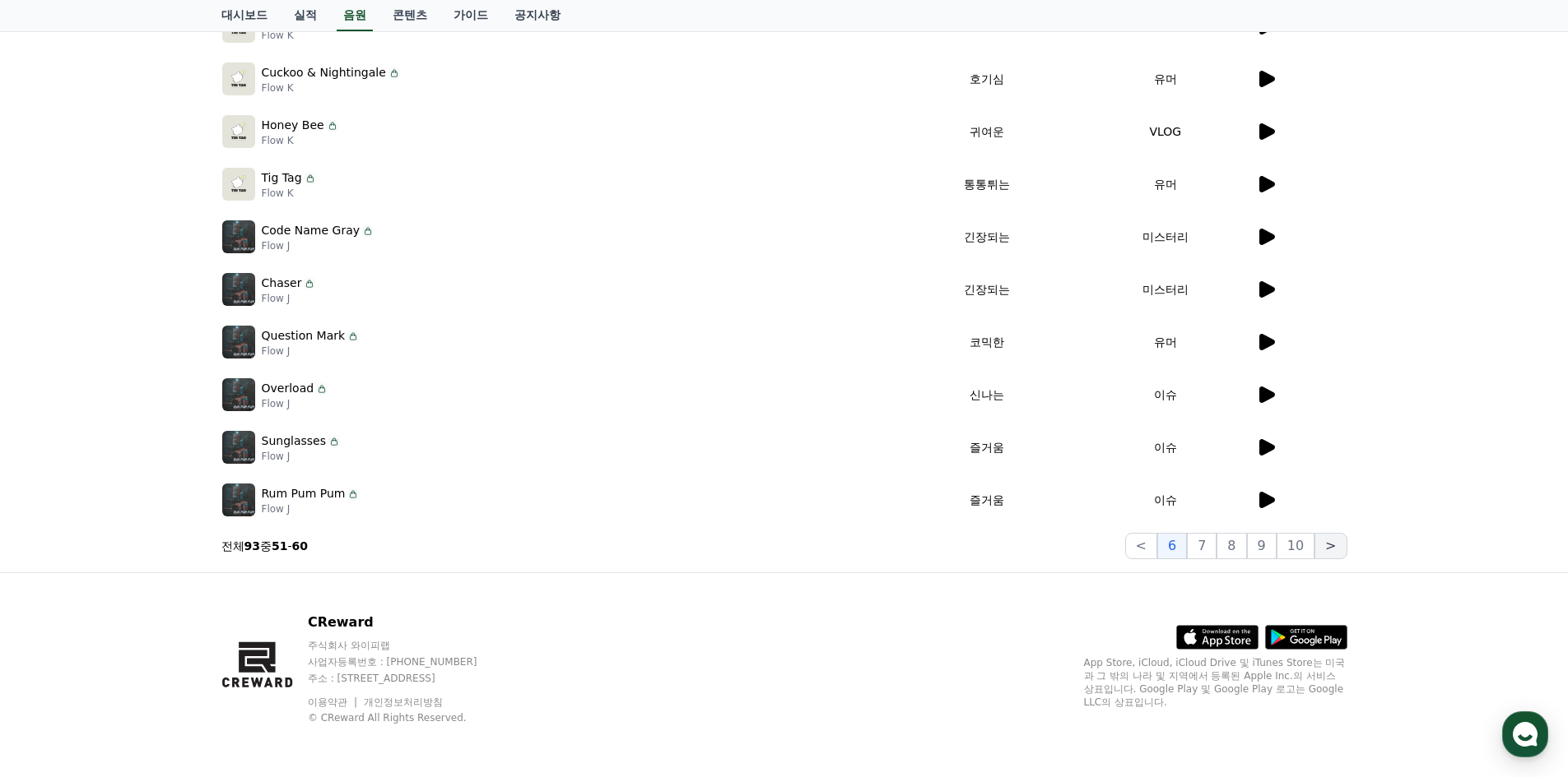
click at [1319, 546] on button ">" at bounding box center [1330, 547] width 32 height 26
click at [1314, 549] on button "10" at bounding box center [1295, 547] width 38 height 26
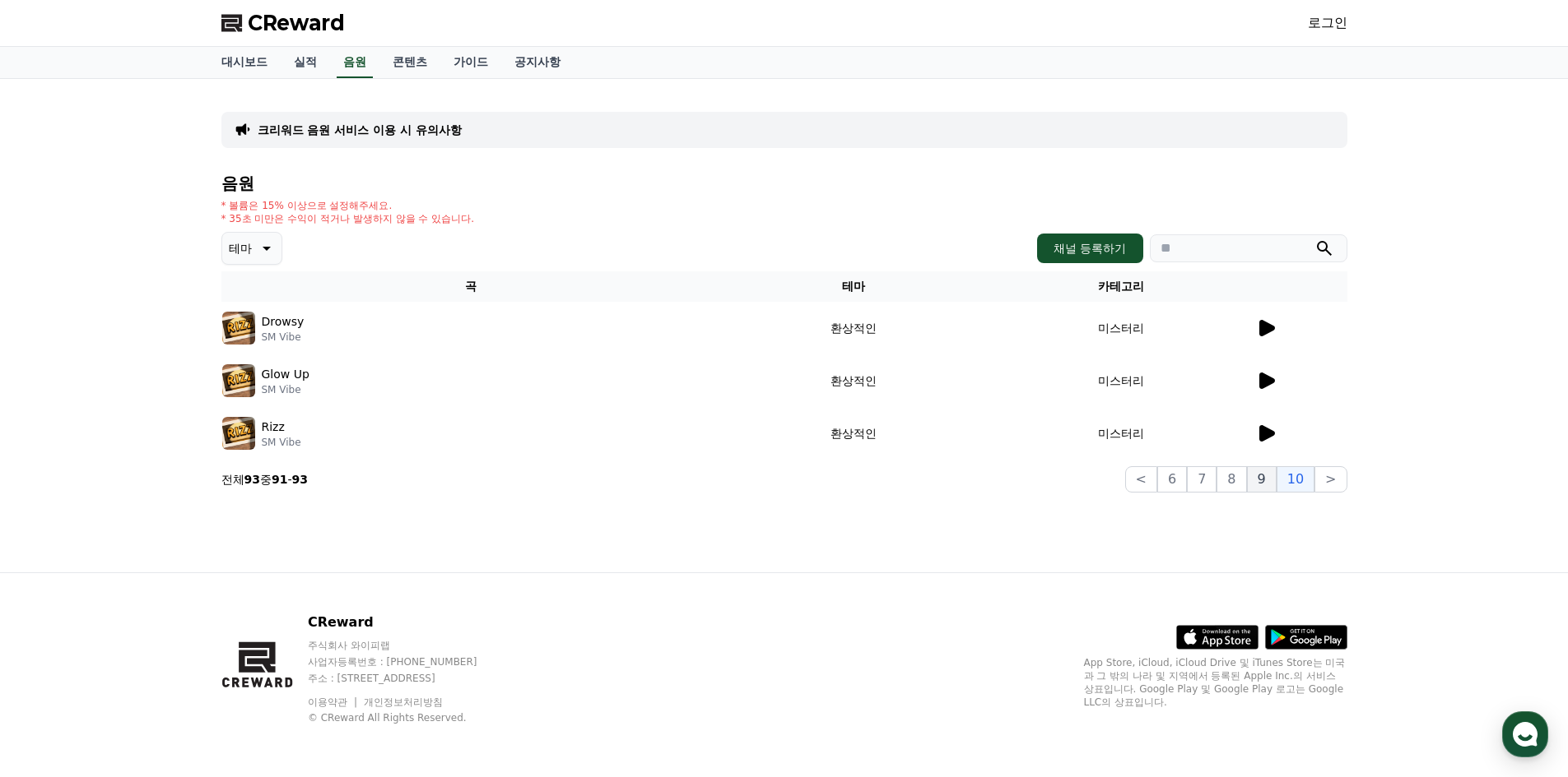
click at [1263, 483] on button "9" at bounding box center [1262, 480] width 30 height 26
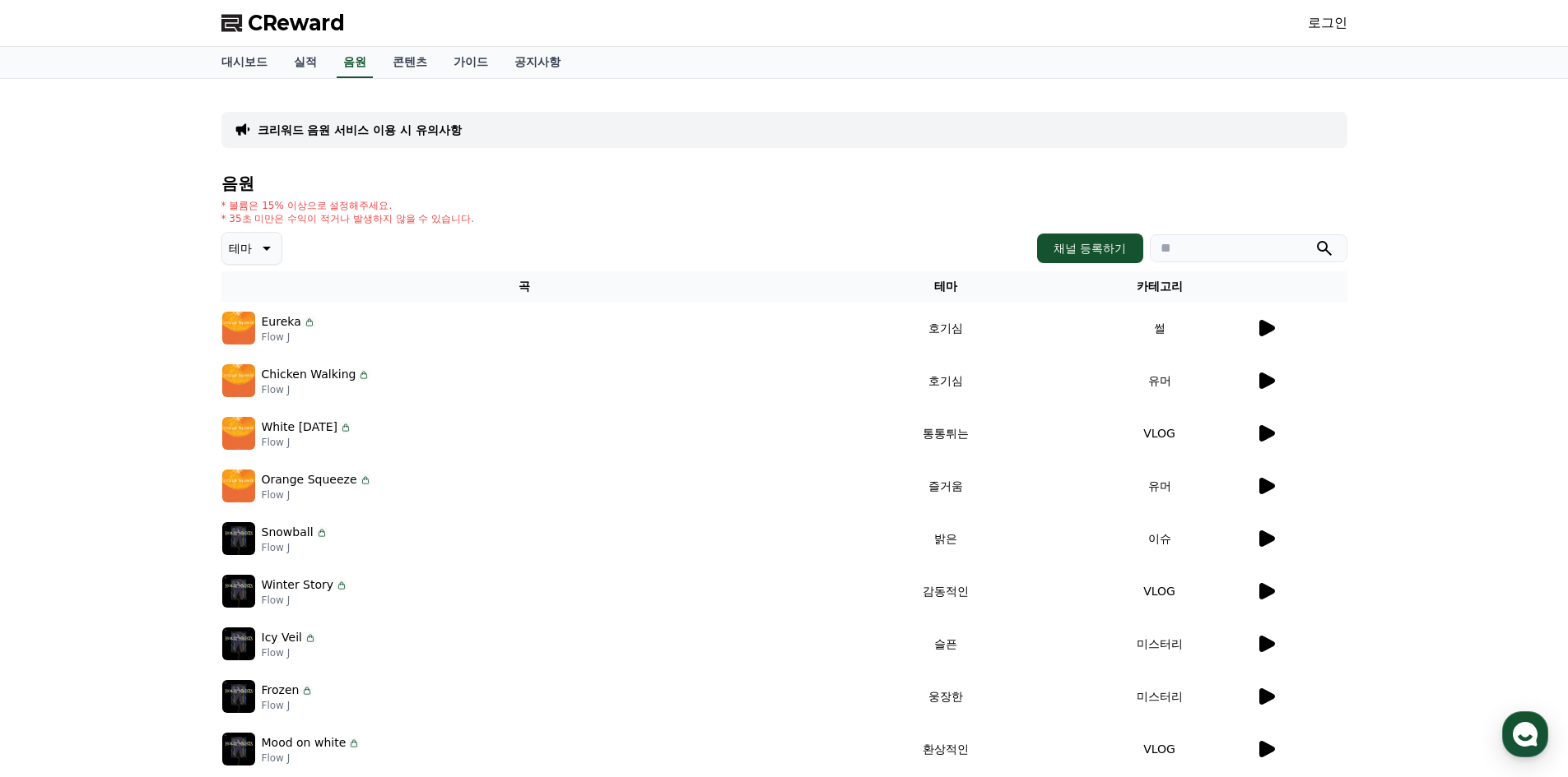
click at [357, 22] on div "CReward 로그인" at bounding box center [784, 23] width 1152 height 46
click at [335, 21] on span "CReward" at bounding box center [296, 23] width 97 height 26
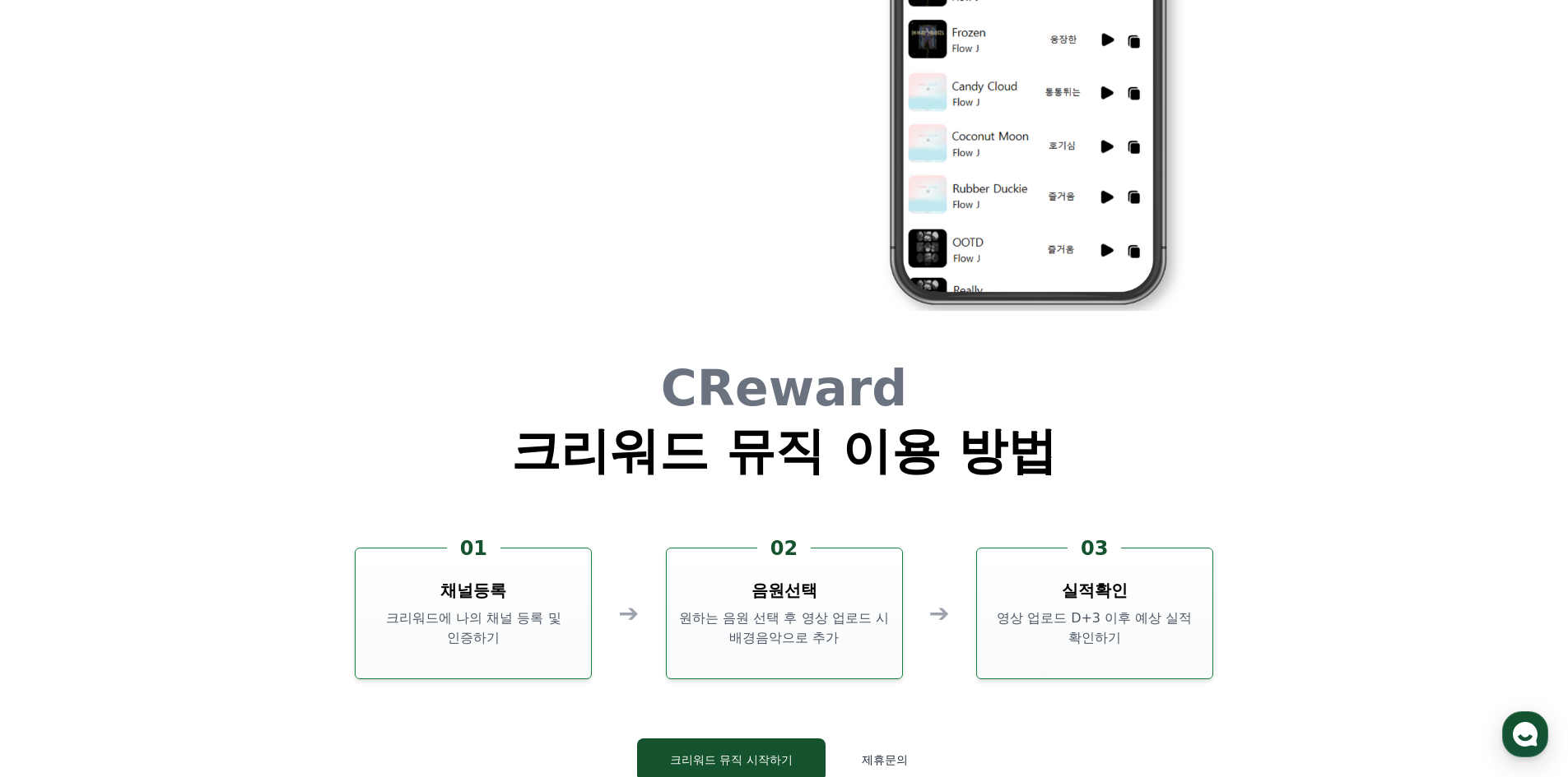
scroll to position [4457, 0]
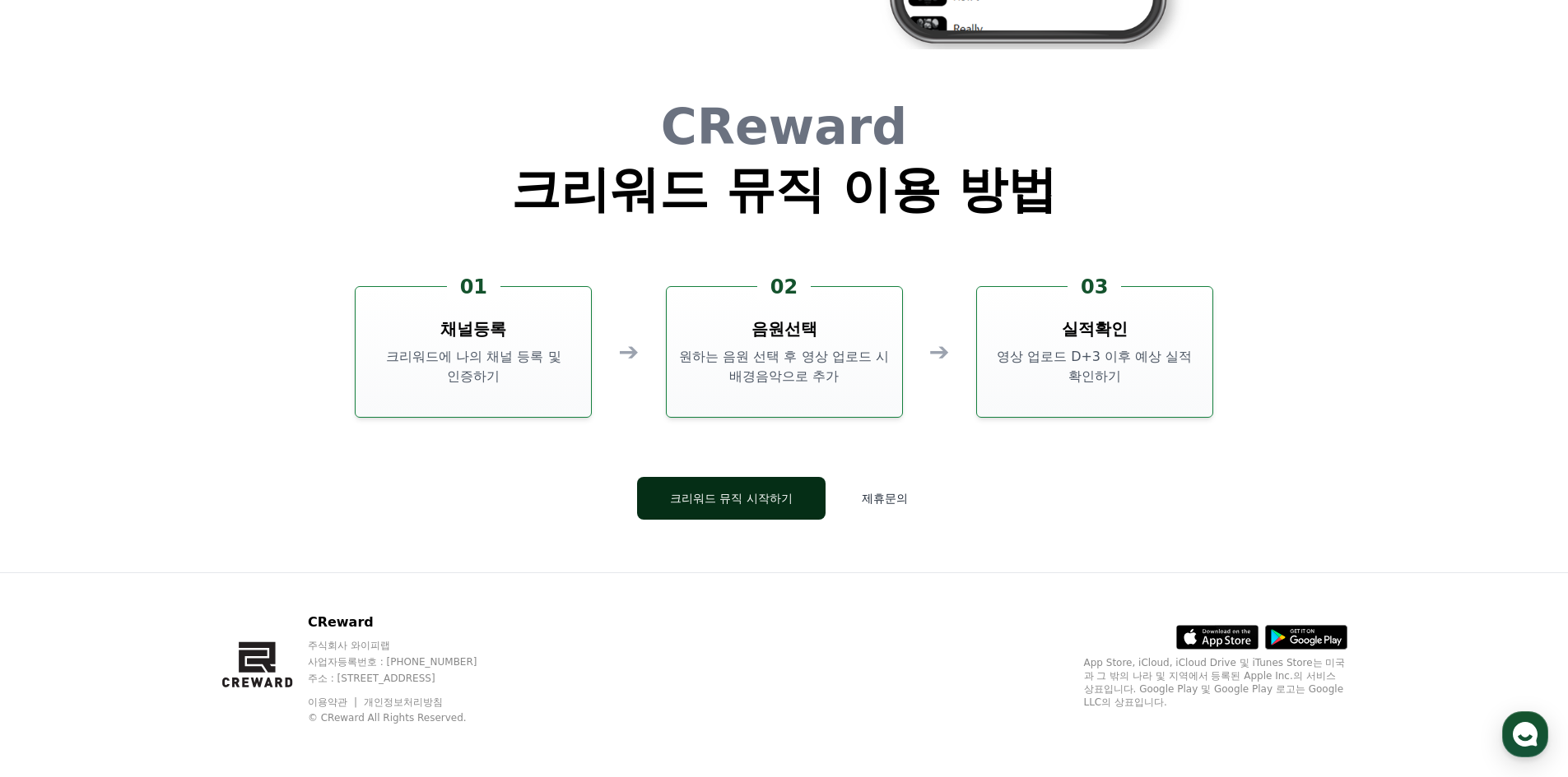
click at [798, 487] on button "크리워드 뮤직 시작하기" at bounding box center [731, 499] width 189 height 43
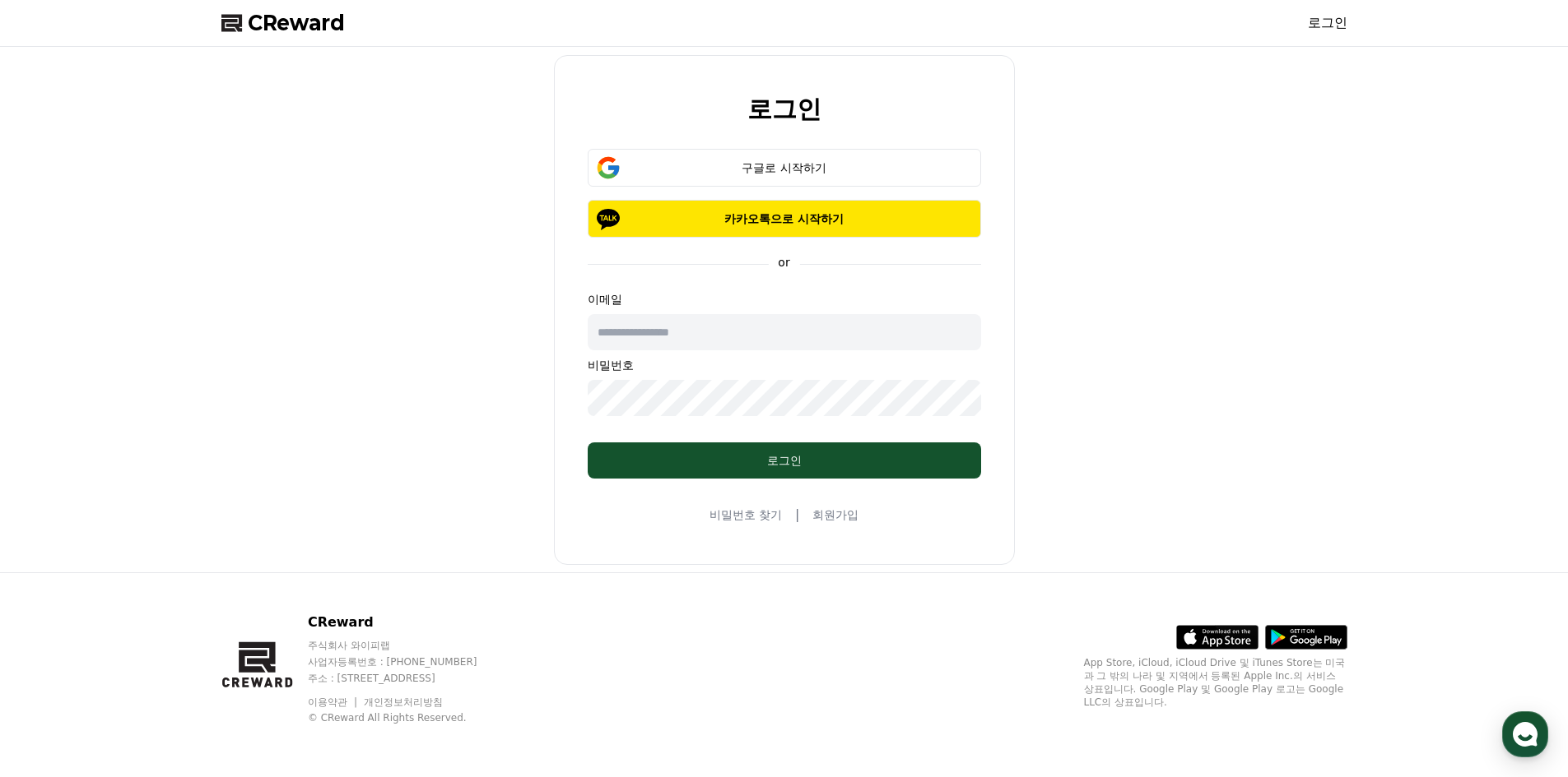
click at [797, 323] on input "text" at bounding box center [785, 333] width 394 height 36
drag, startPoint x: 338, startPoint y: 678, endPoint x: 489, endPoint y: 682, distance: 151.1
click at [489, 682] on p "주소 : [STREET_ADDRESS]" at bounding box center [408, 679] width 201 height 13
copy p "경기도 김포시 양촌읍 양곡로 495"
click at [763, 606] on div "CReward 주식회사 와이피랩 사업자등록번호 : 655-81-03655 주소 : 경기도 김포시 양촌읍 양곡로 495, 3층 305-비이16호…" at bounding box center [784, 676] width 1152 height 204
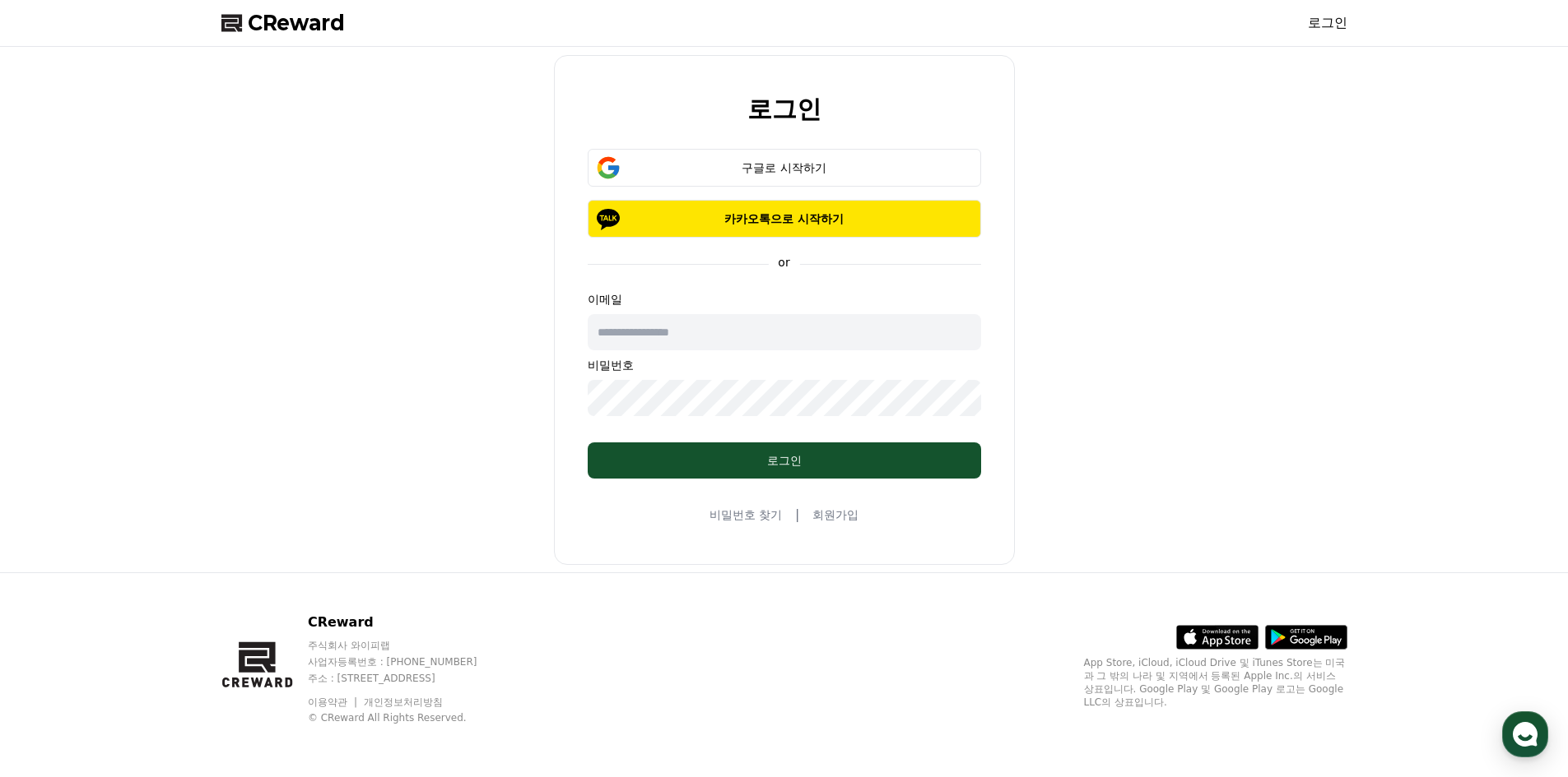
click at [328, 14] on span "CReward" at bounding box center [296, 23] width 97 height 26
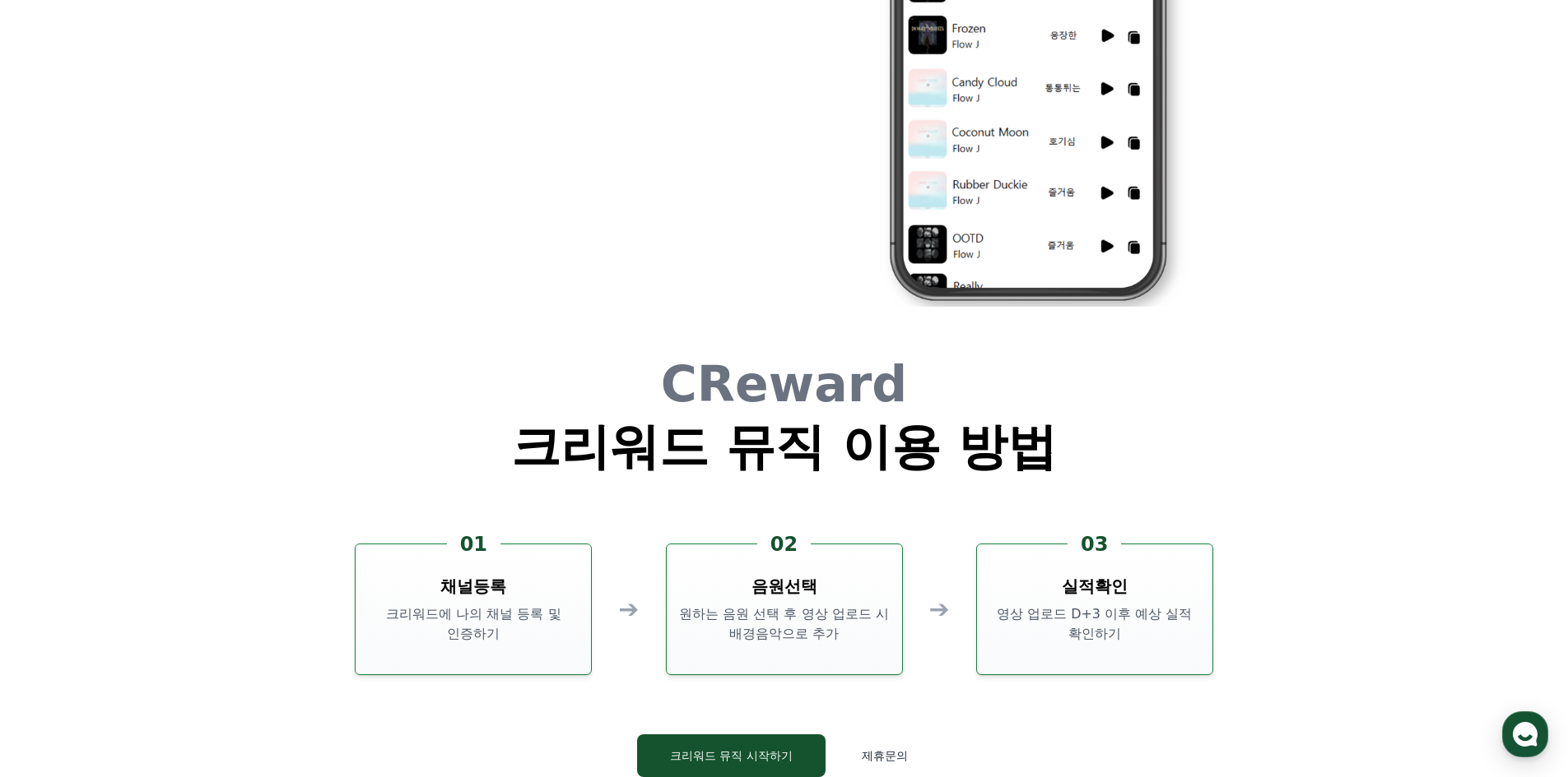
scroll to position [4457, 0]
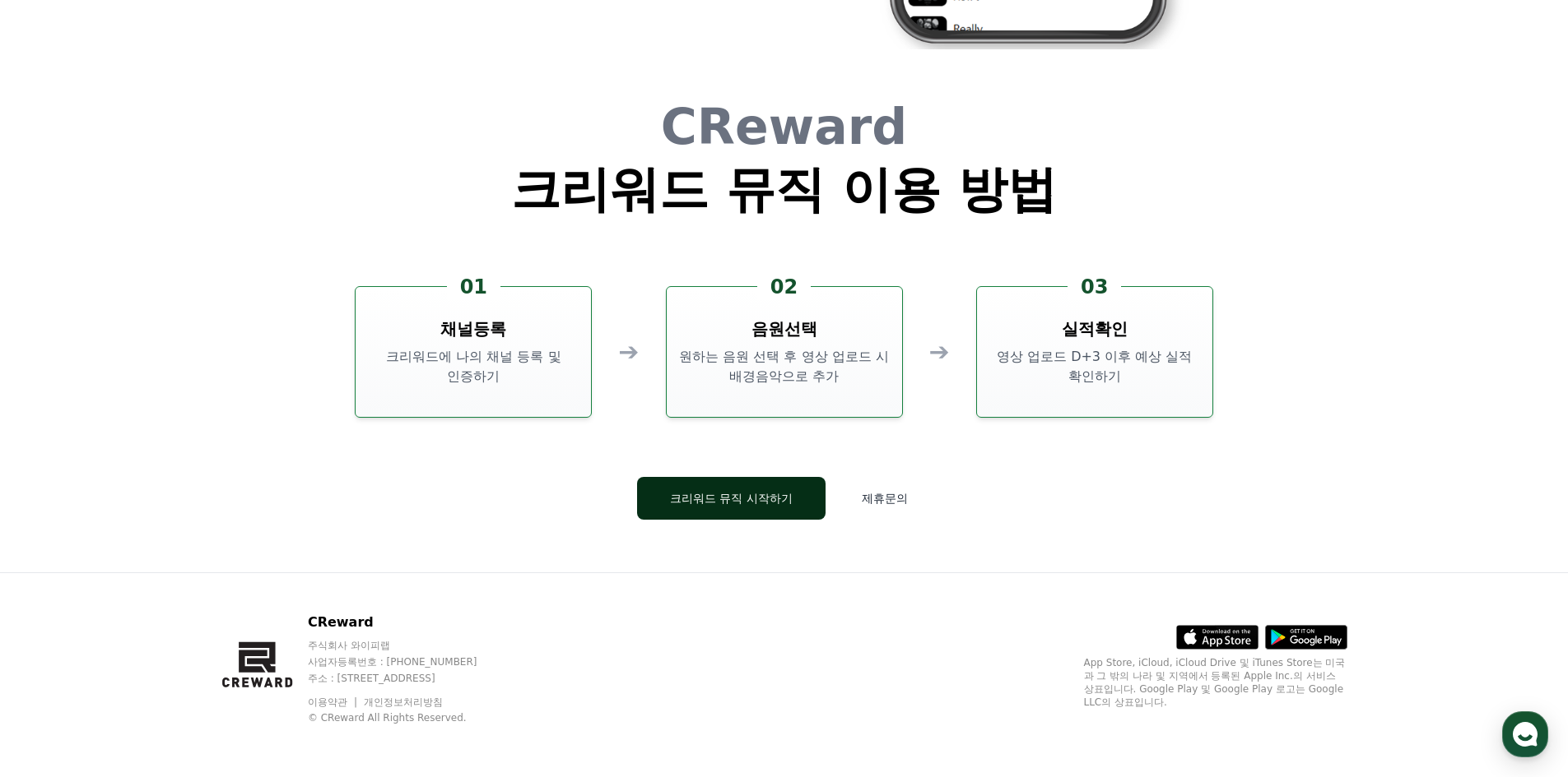
click at [734, 509] on button "크리워드 뮤직 시작하기" at bounding box center [731, 499] width 189 height 43
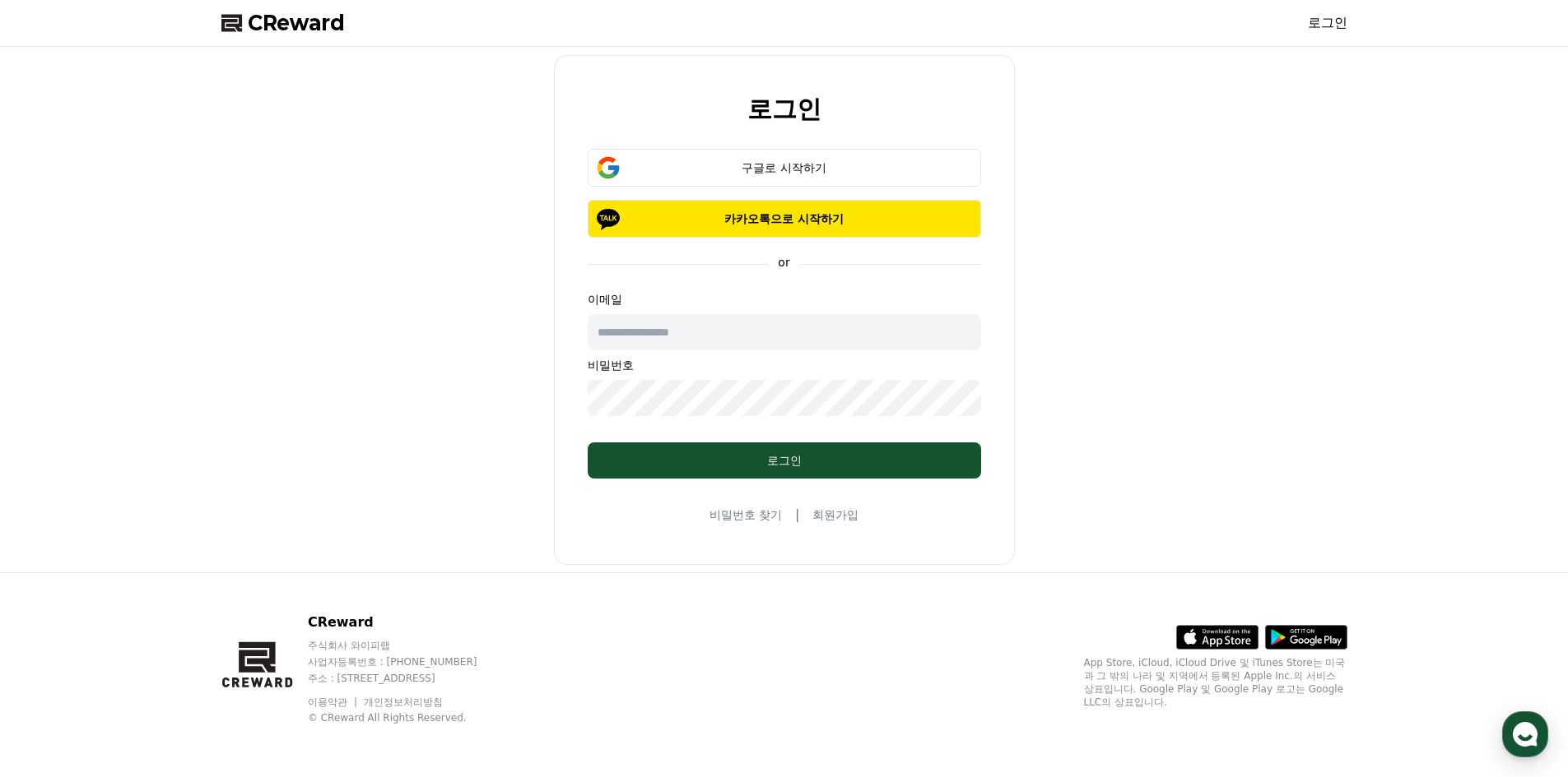
click at [790, 337] on input "text" at bounding box center [785, 333] width 394 height 36
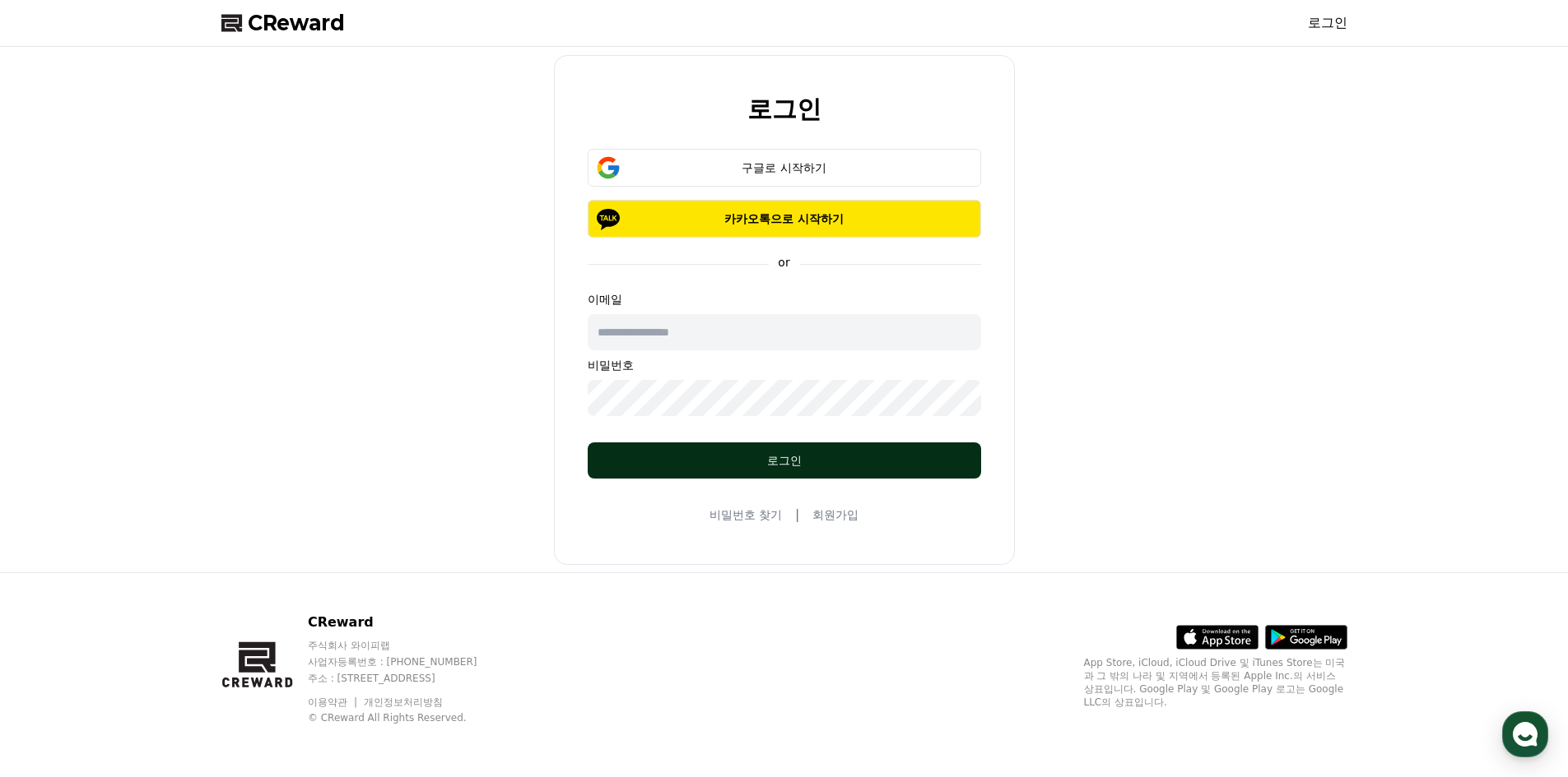
click at [945, 444] on button "로그인" at bounding box center [785, 461] width 394 height 36
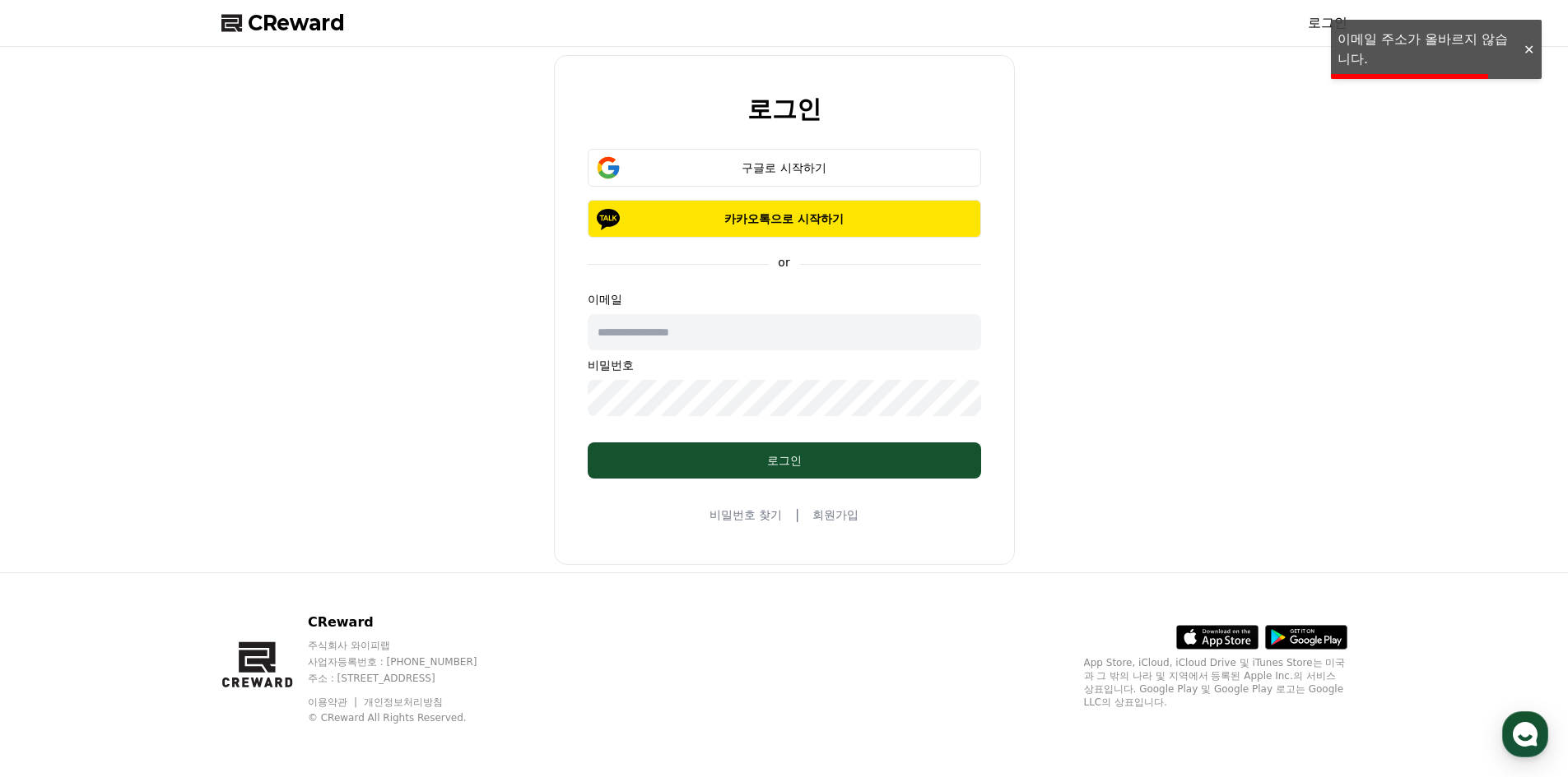
click at [824, 514] on link "회원가입" at bounding box center [835, 515] width 46 height 16
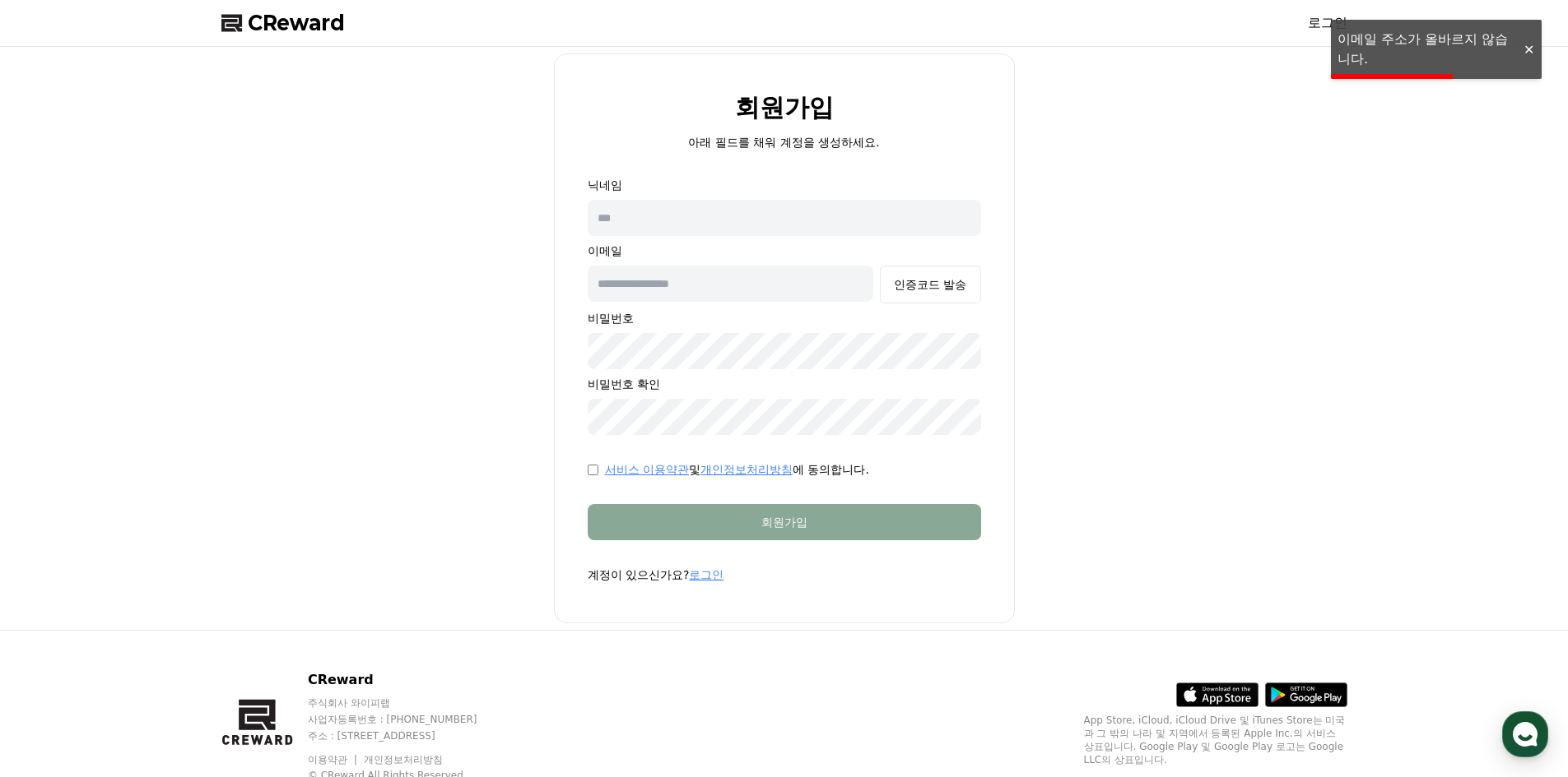
click at [810, 269] on input "text" at bounding box center [731, 284] width 287 height 36
click at [815, 216] on input "text" at bounding box center [785, 218] width 394 height 36
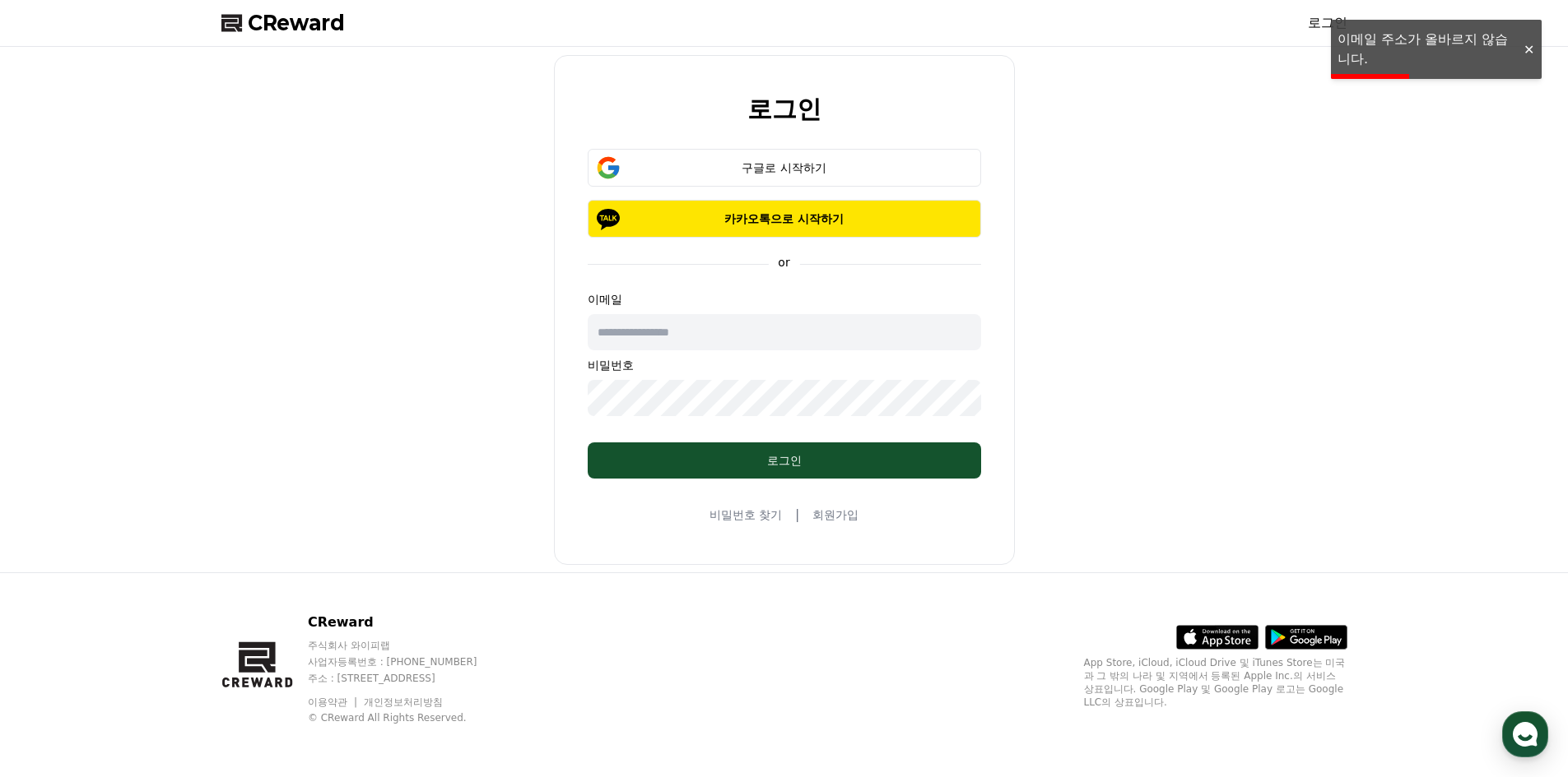
click at [833, 350] on input "text" at bounding box center [785, 333] width 394 height 36
click at [306, 34] on span "CReward" at bounding box center [296, 23] width 97 height 26
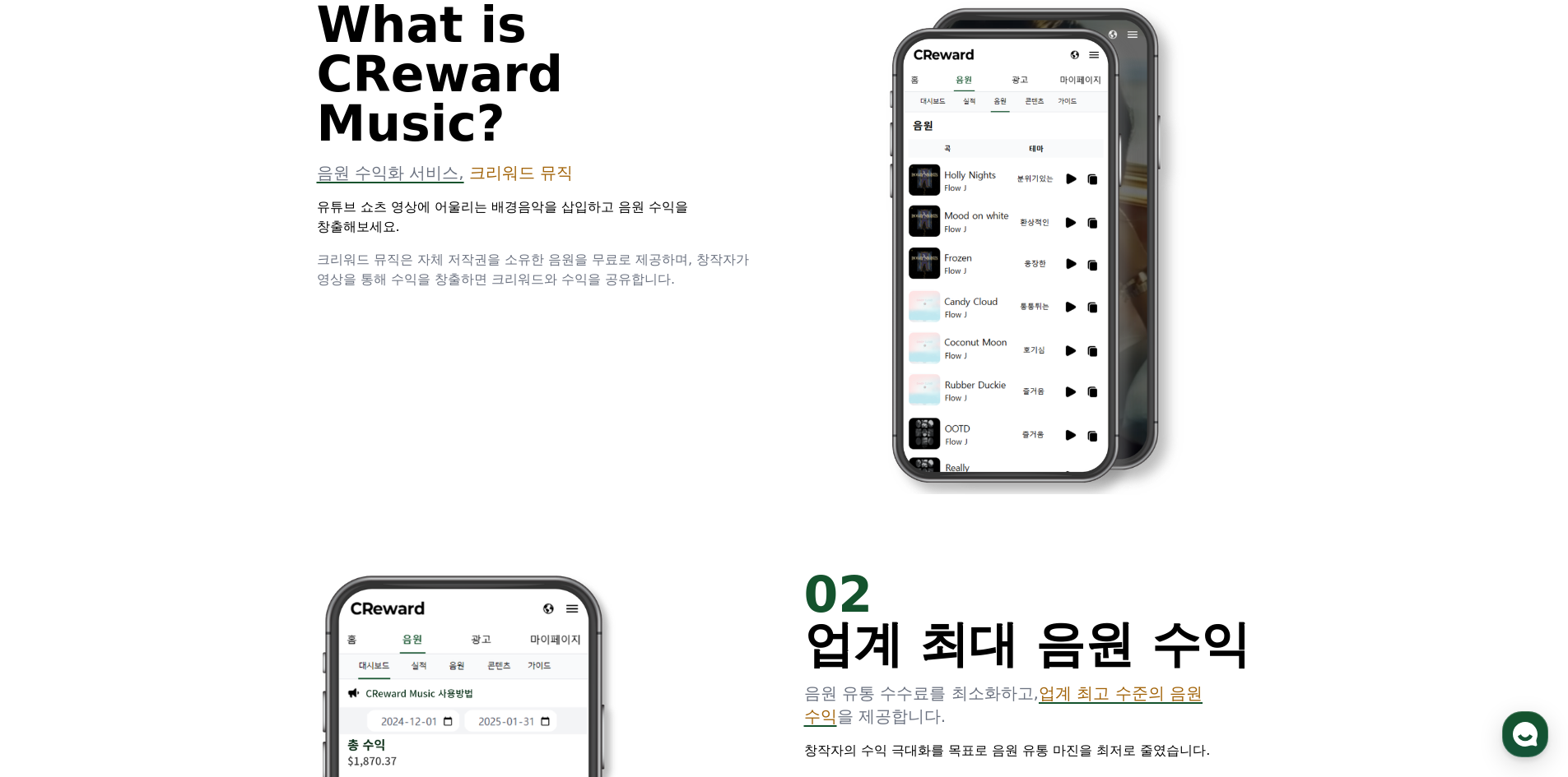
scroll to position [658, 0]
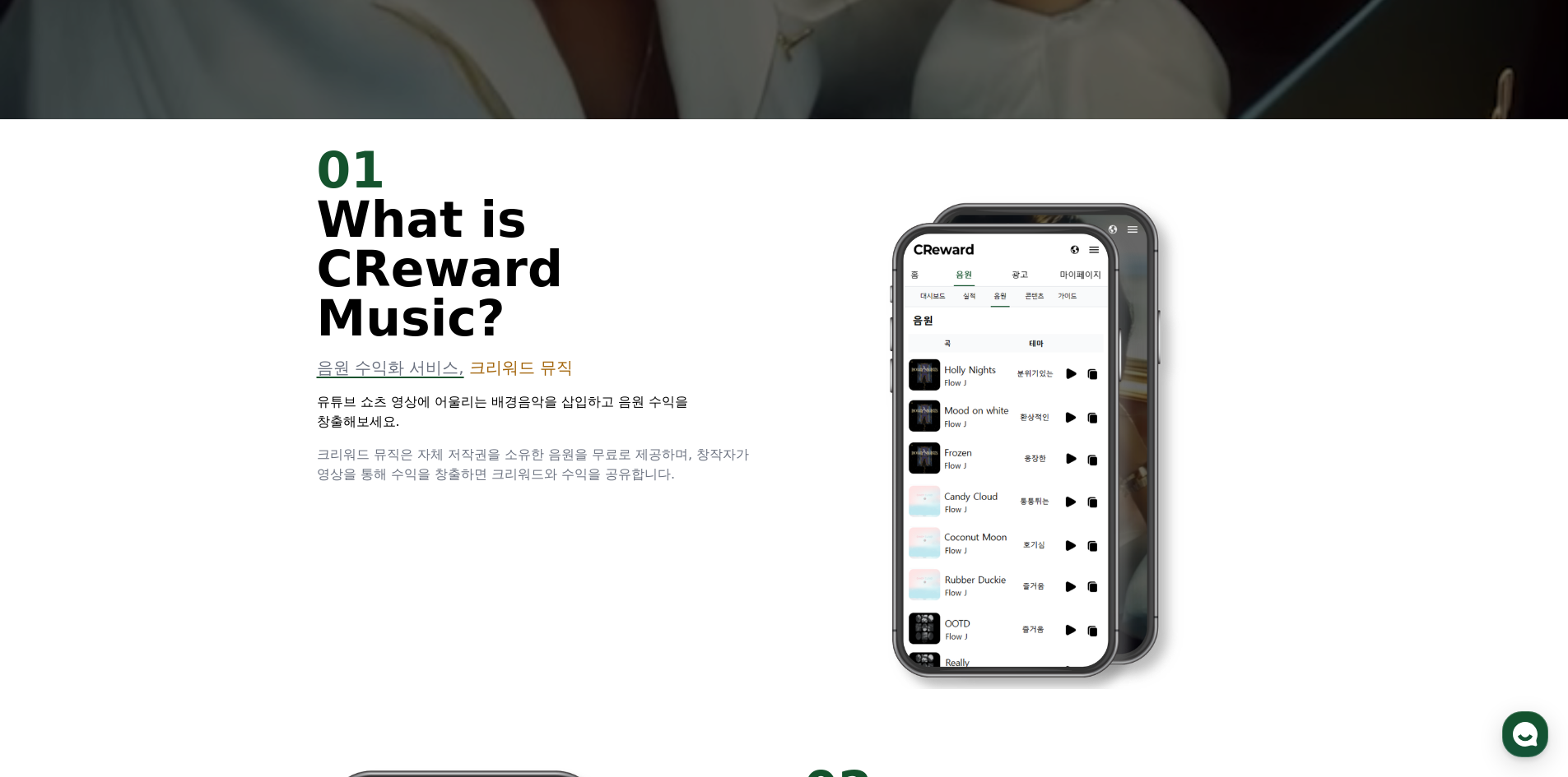
click at [488, 393] on p "유튜브 쇼츠 영상에 어울리는 배경음악을 삽입하고 음원 수익을 창출해보세요." at bounding box center [541, 412] width 448 height 40
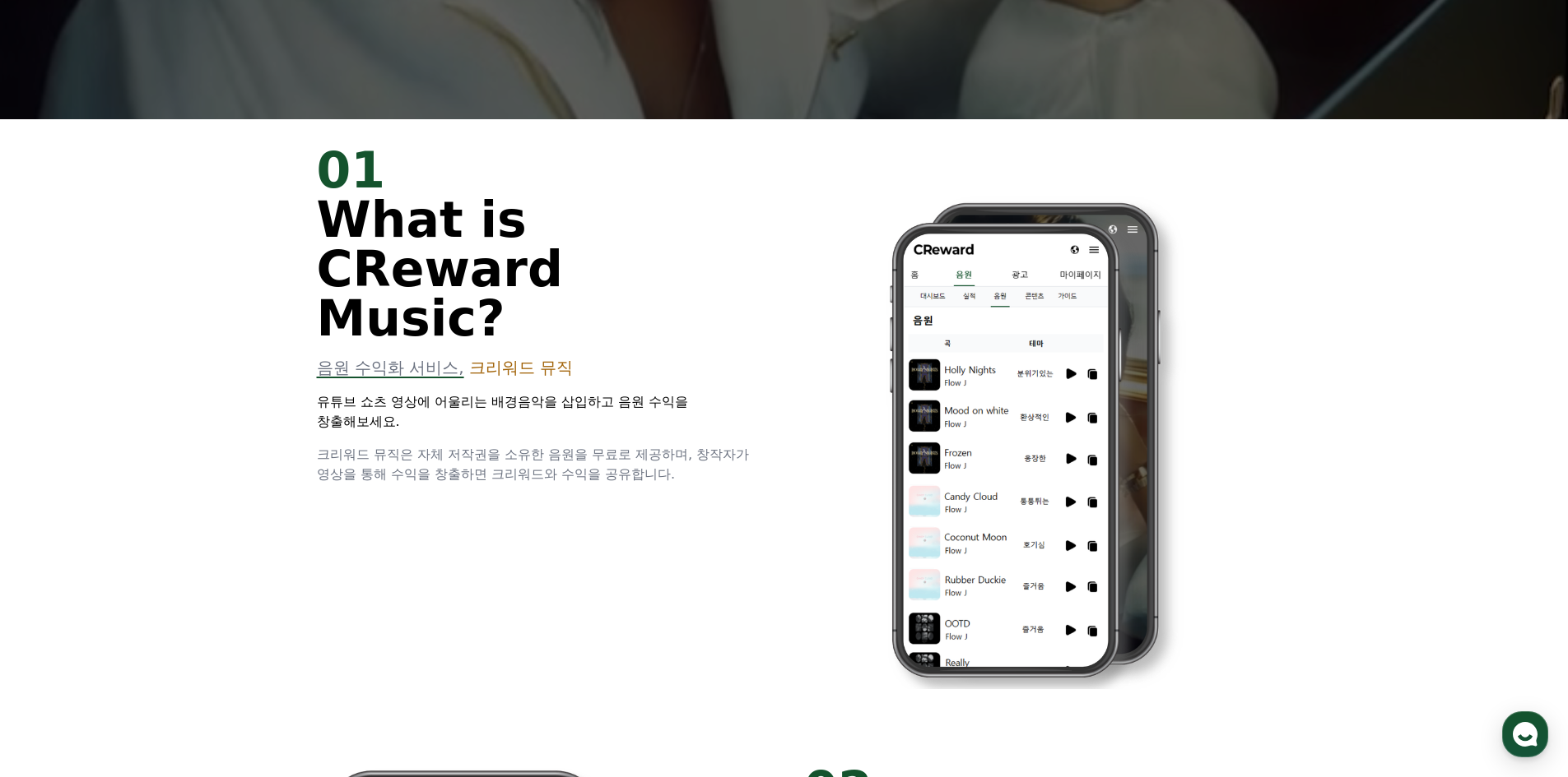
click at [514, 332] on div "01 What is CReward Music? 음원 수익화 서비스, 크리워드 뮤직 유튜브 쇼츠 영상에 어울리는 배경음악을 삽입하고 음원 수익을…" at bounding box center [541, 315] width 448 height 339
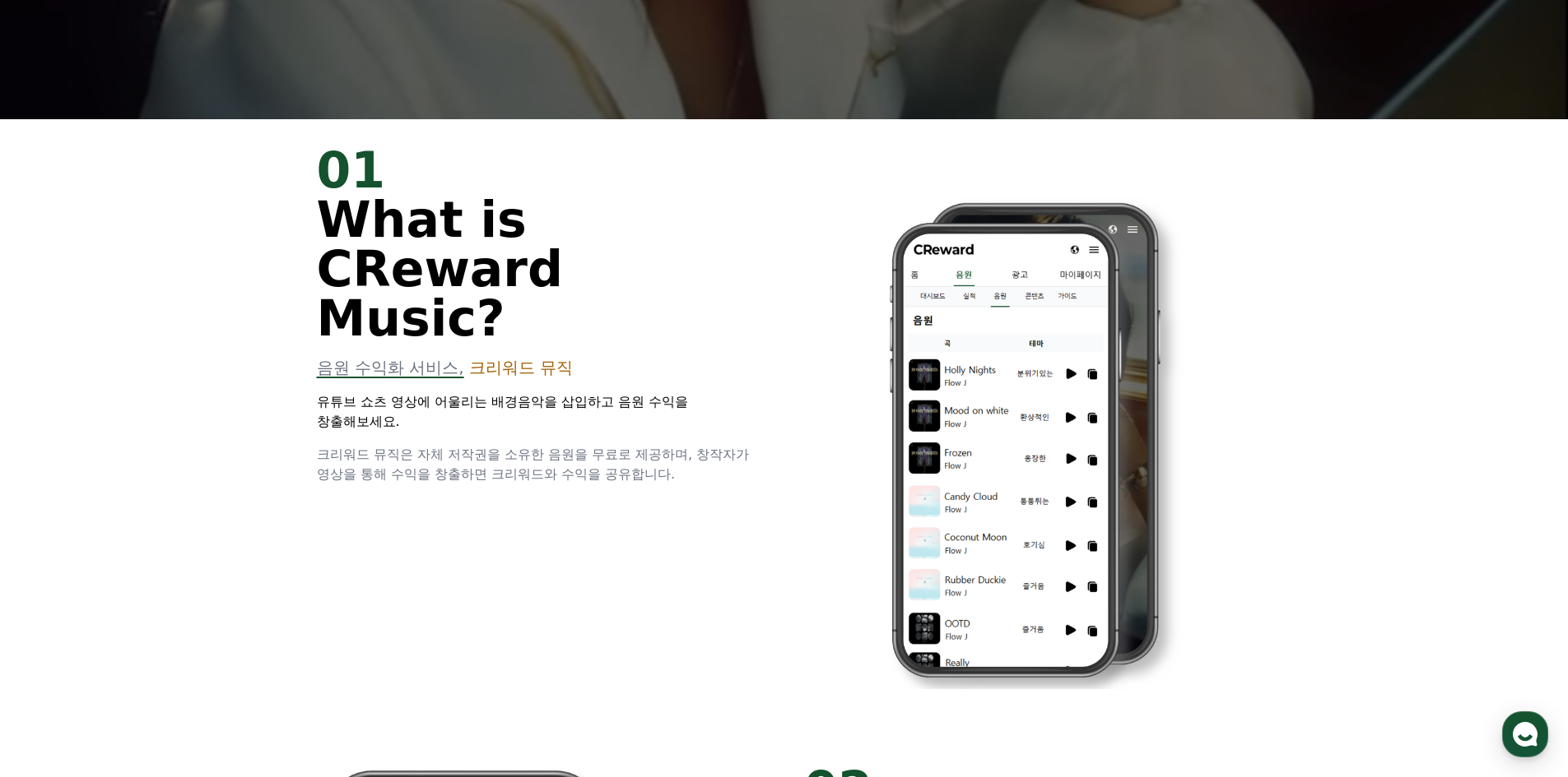
click at [516, 358] on span "크리워드 뮤직" at bounding box center [521, 368] width 104 height 20
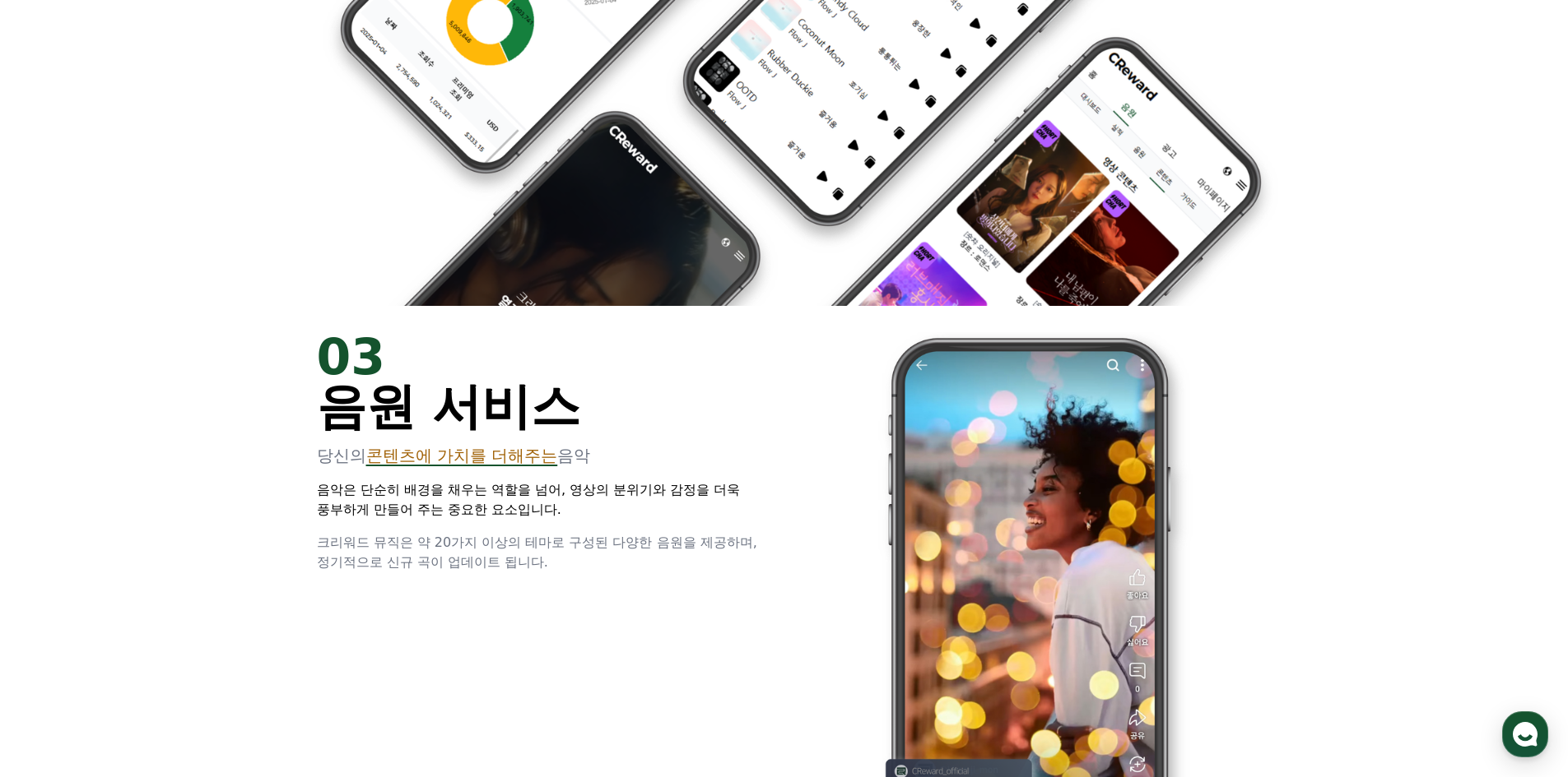
scroll to position [2468, 0]
